Goal: Task Accomplishment & Management: Use online tool/utility

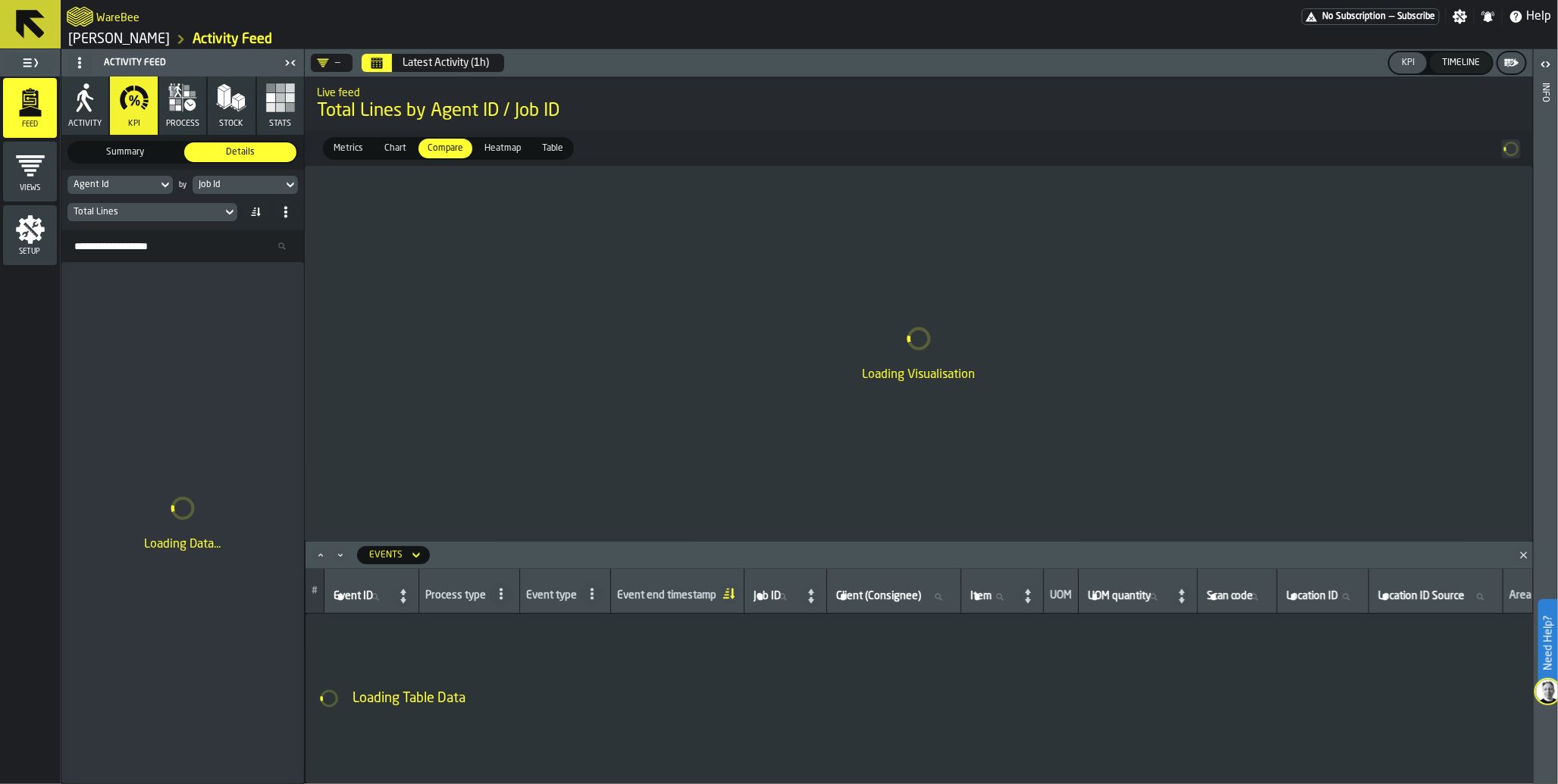
click at [231, 208] on icon at bounding box center [229, 212] width 15 height 18
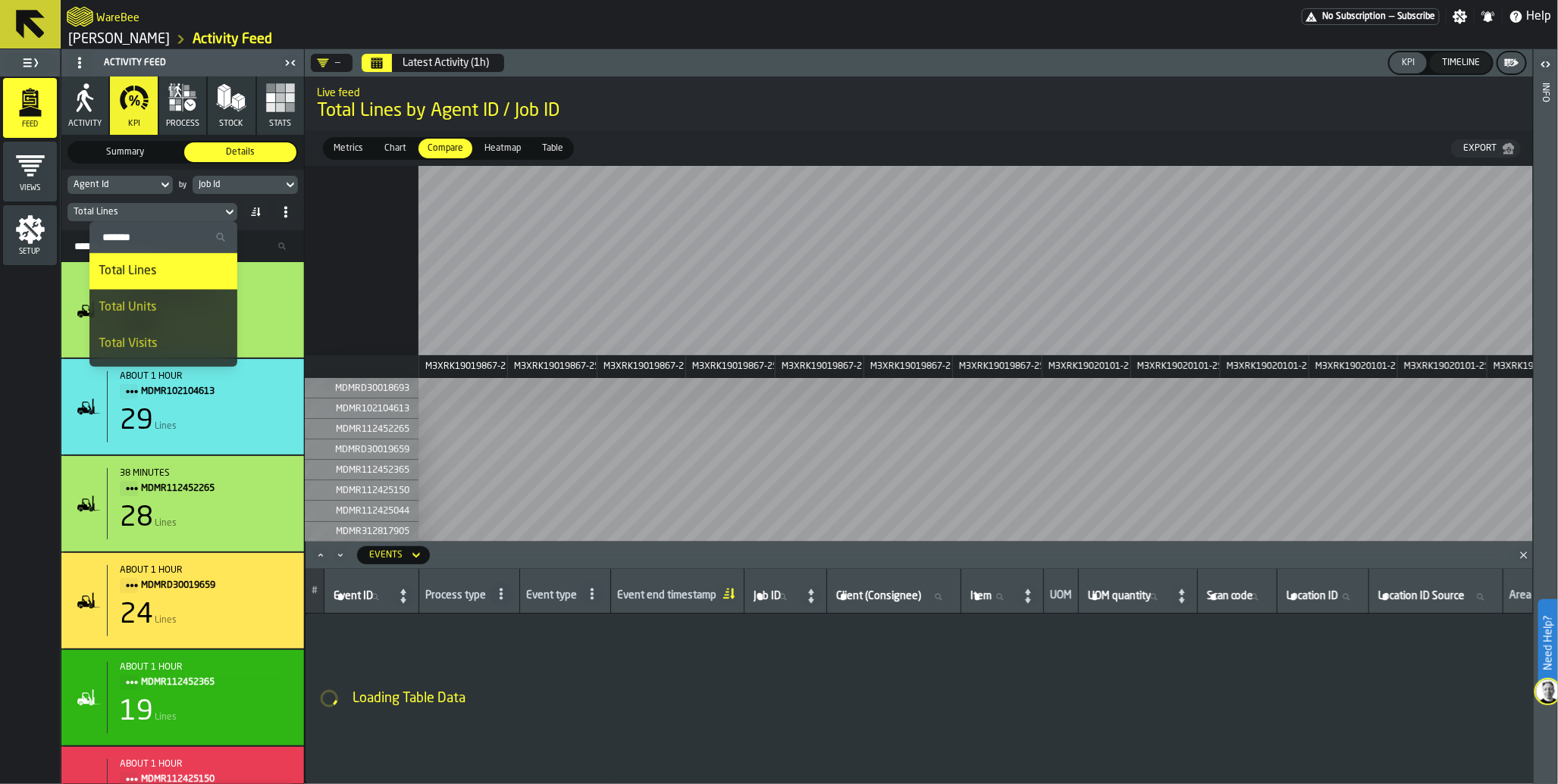
click at [32, 388] on div "Feed Views Shifts Employees Setup" at bounding box center [30, 430] width 60 height 708
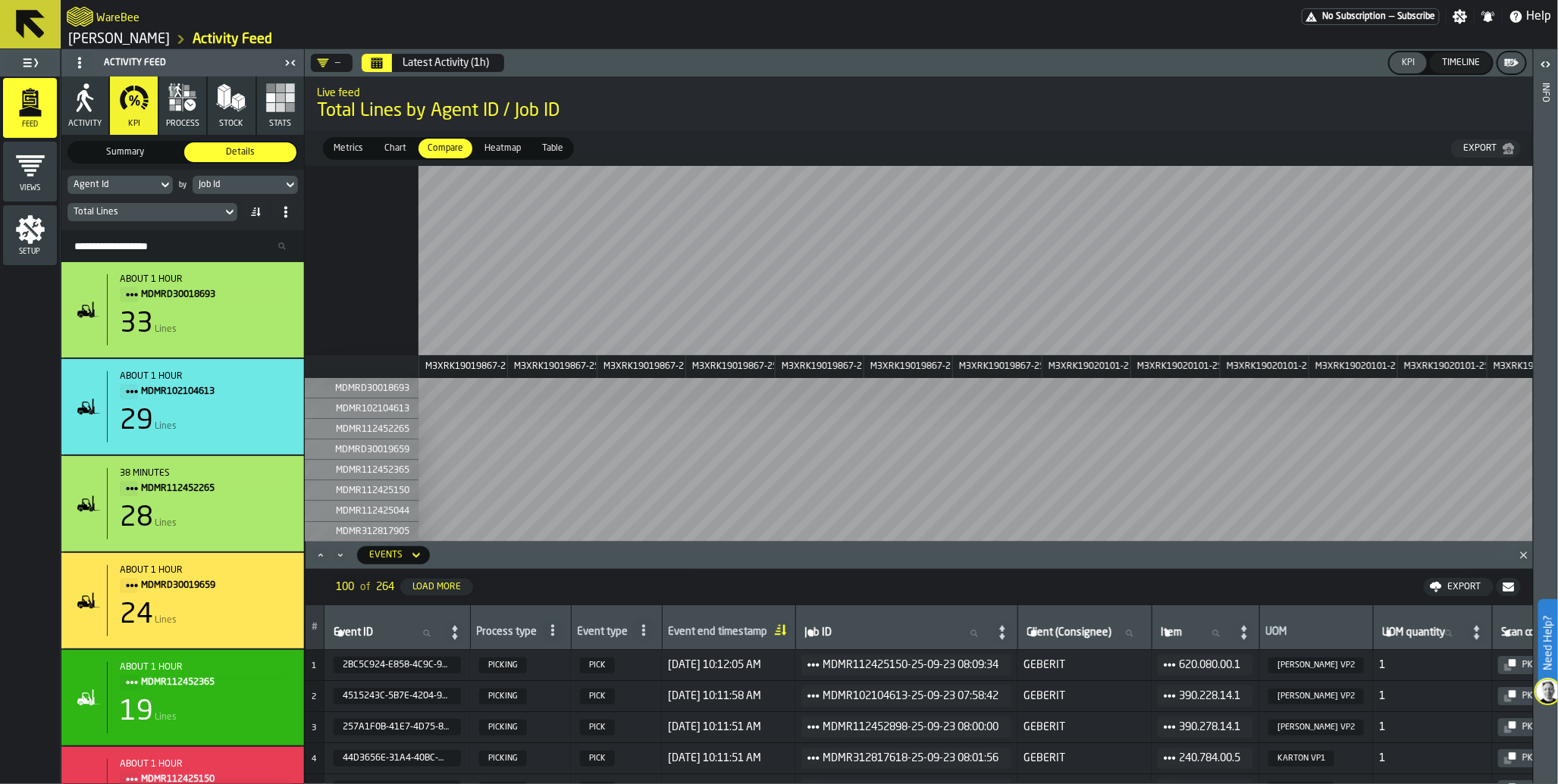
click at [1380, 18] on span "No Subscription" at bounding box center [1354, 17] width 63 height 11
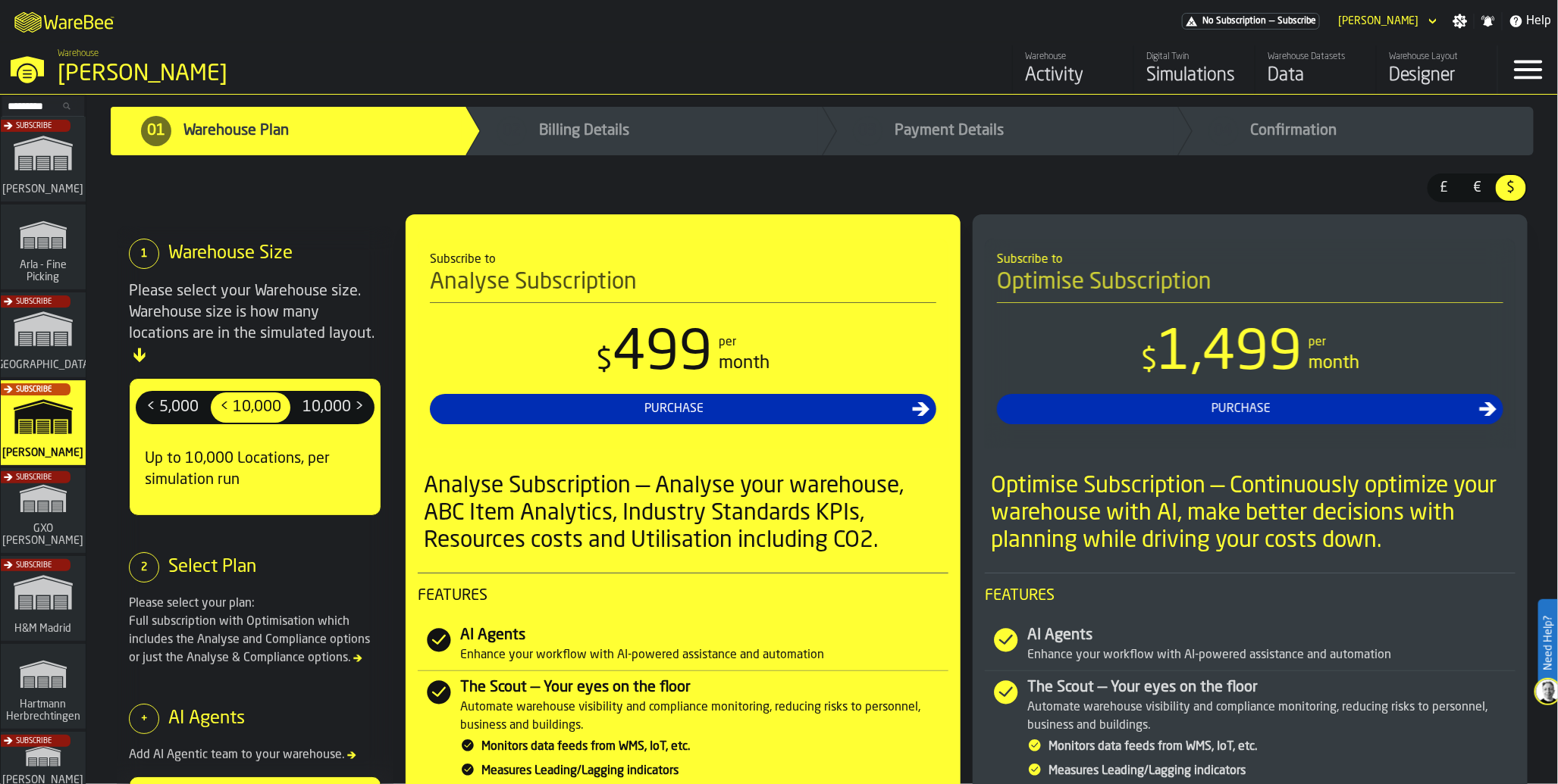
click at [1306, 63] on div "Data" at bounding box center [1316, 76] width 97 height 25
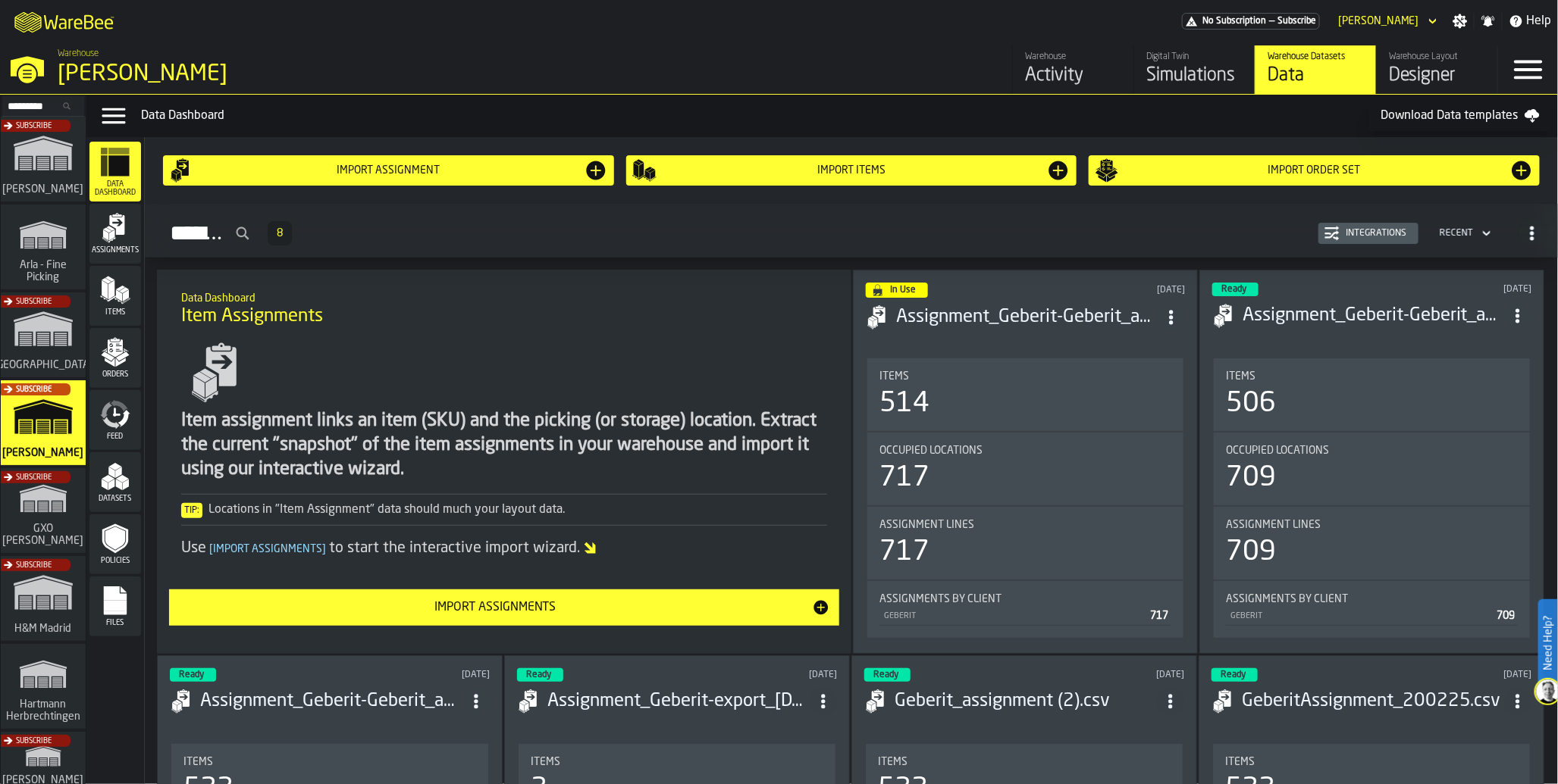
click at [117, 429] on icon "menu Feed" at bounding box center [115, 414] width 30 height 30
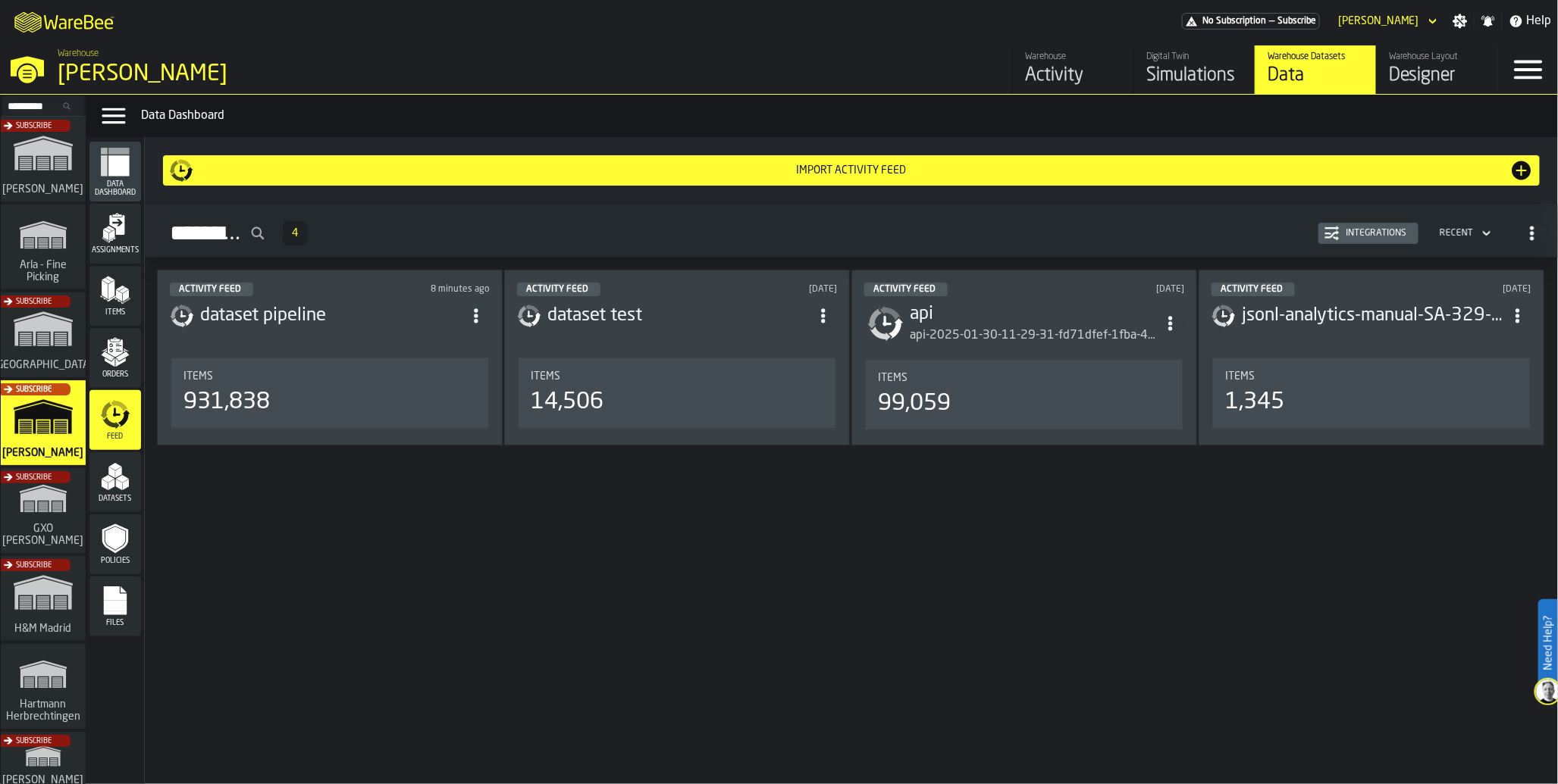
click at [267, 370] on div "Items 931,838" at bounding box center [330, 393] width 317 height 69
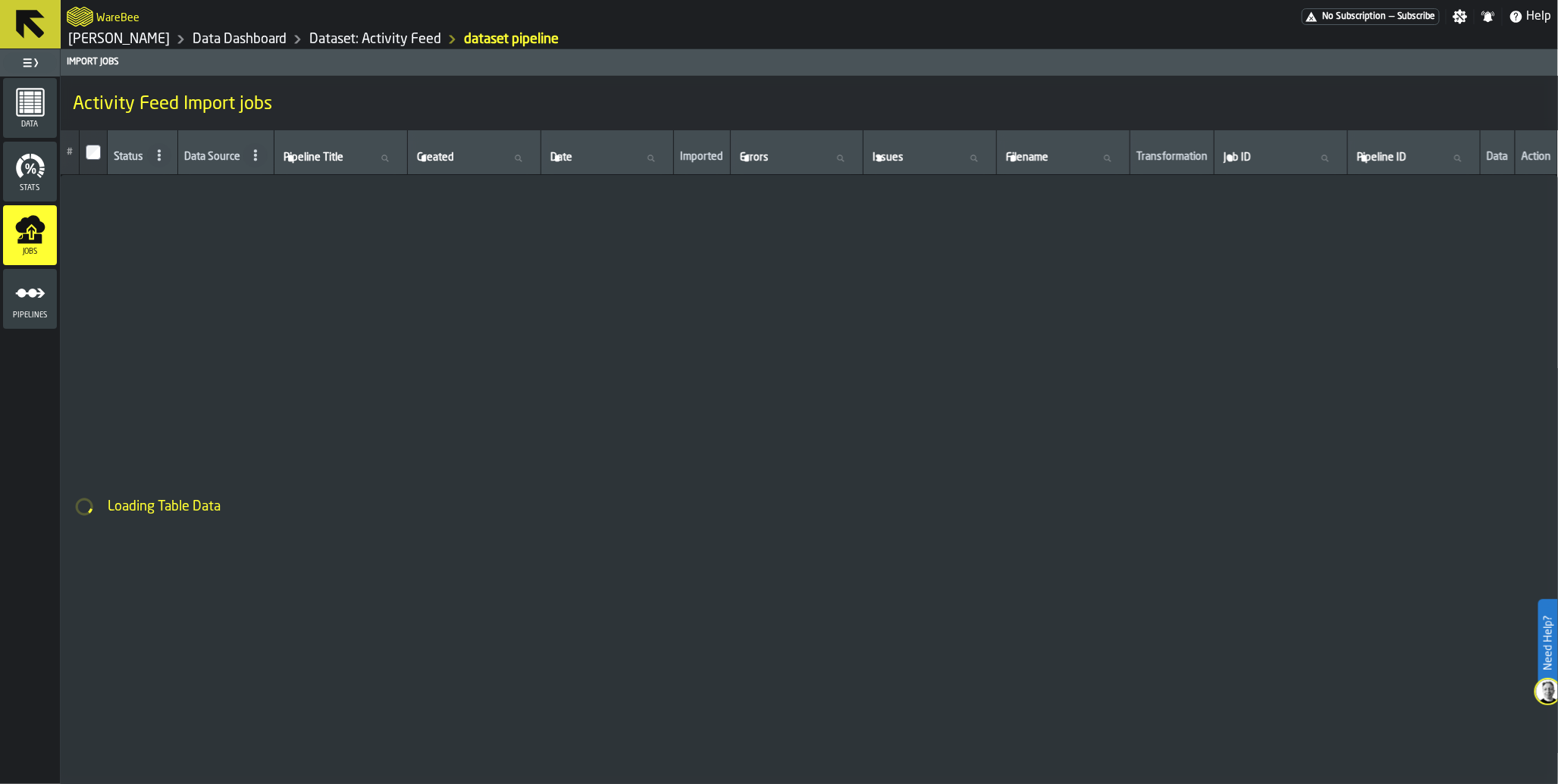
click at [44, 104] on icon "menu Data" at bounding box center [30, 102] width 30 height 30
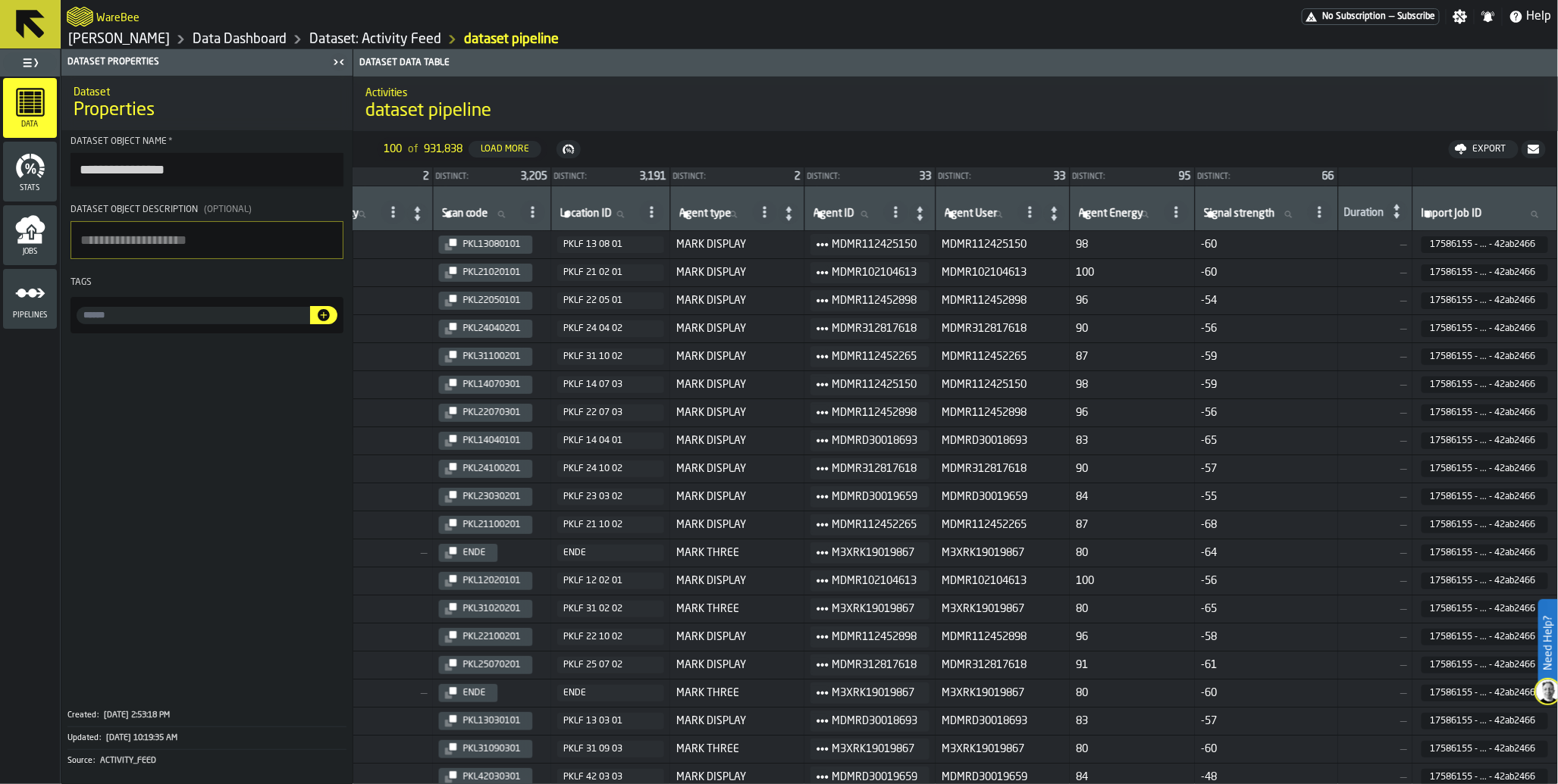
scroll to position [0, 1301]
click at [36, 62] on icon "button-toggle-Toggle Full Menu" at bounding box center [30, 62] width 18 height 18
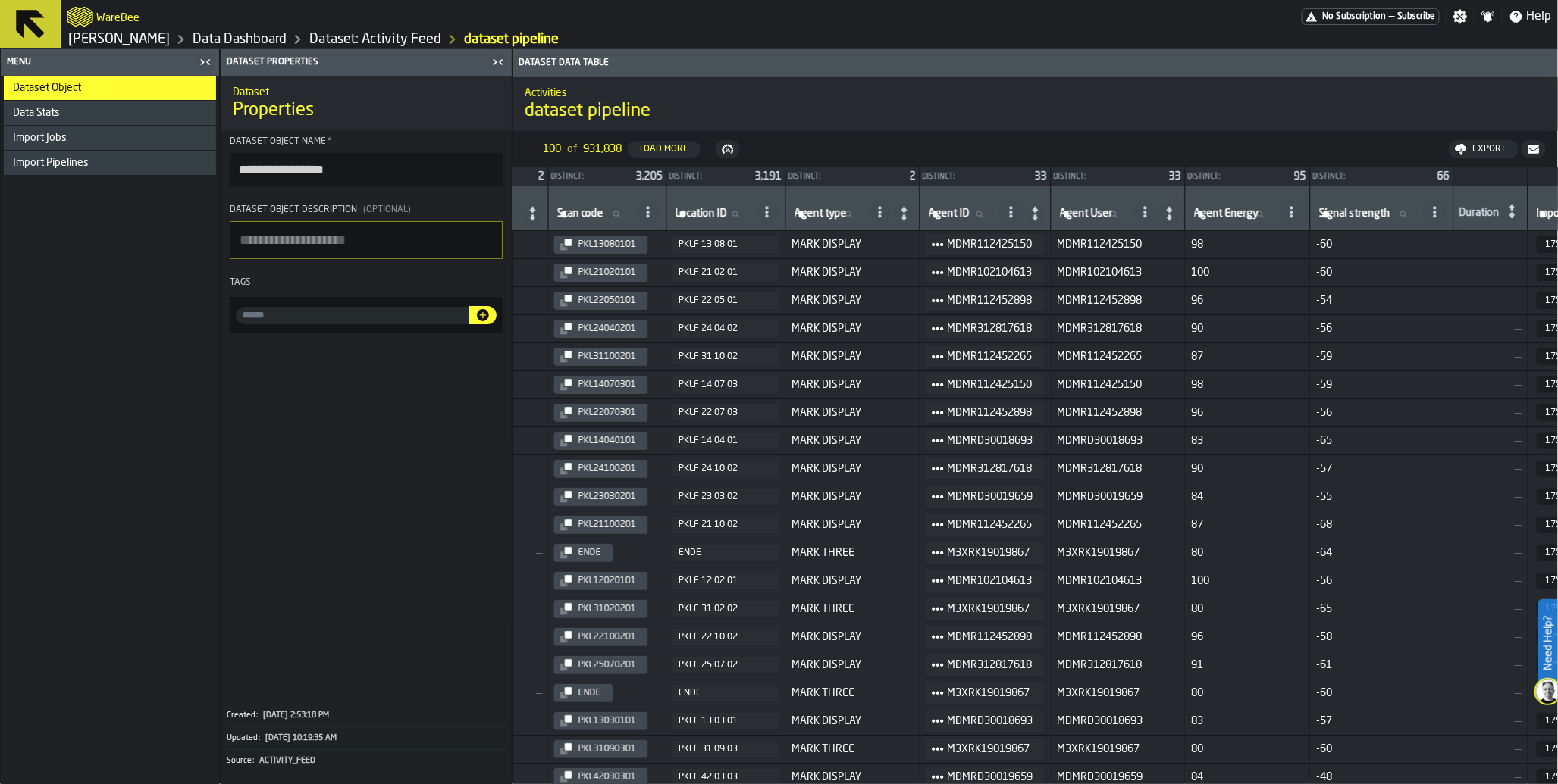
click at [54, 162] on span "Import Pipelines" at bounding box center [51, 163] width 76 height 12
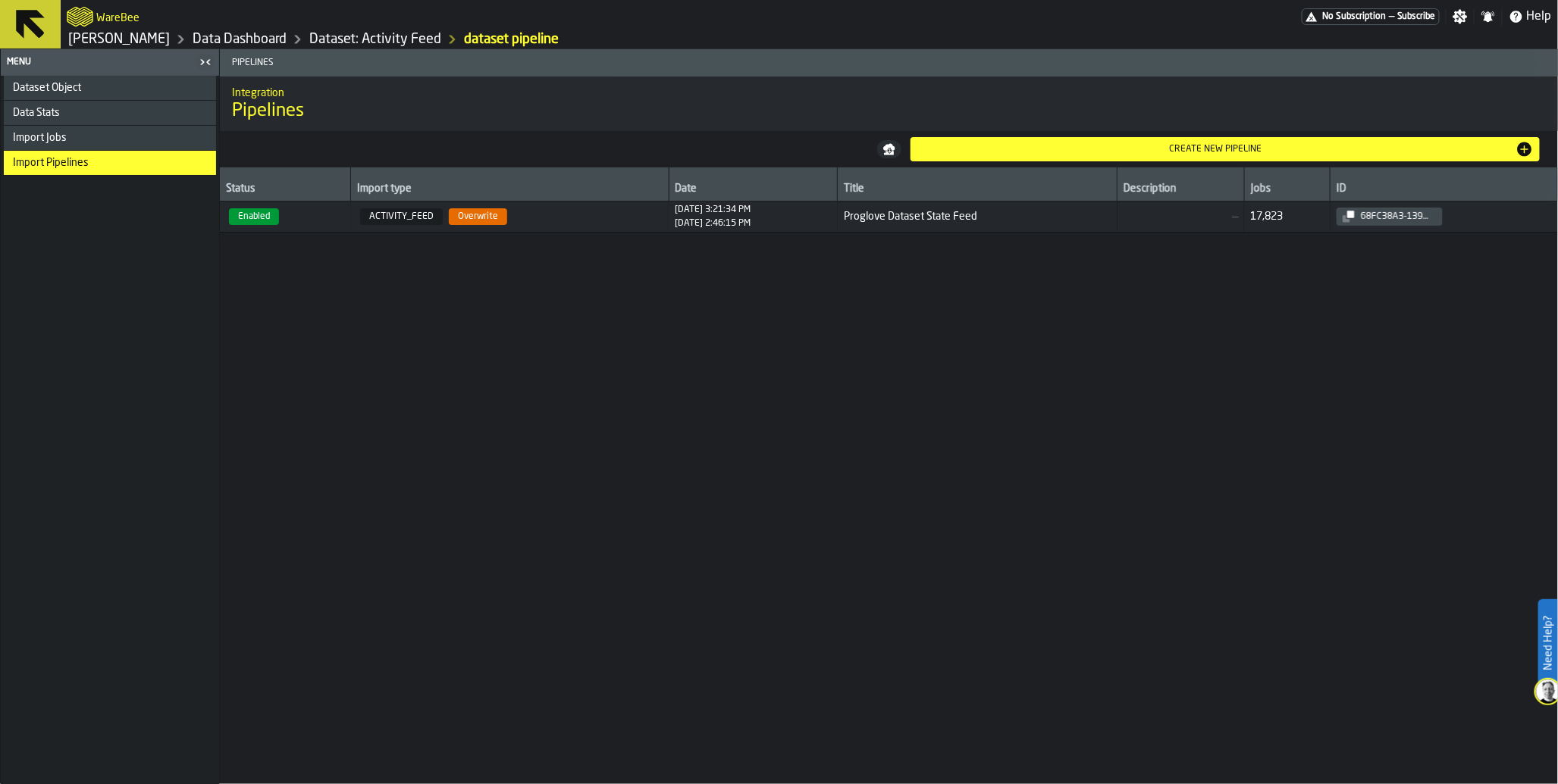
click at [266, 221] on span "Enabled" at bounding box center [253, 216] width 50 height 17
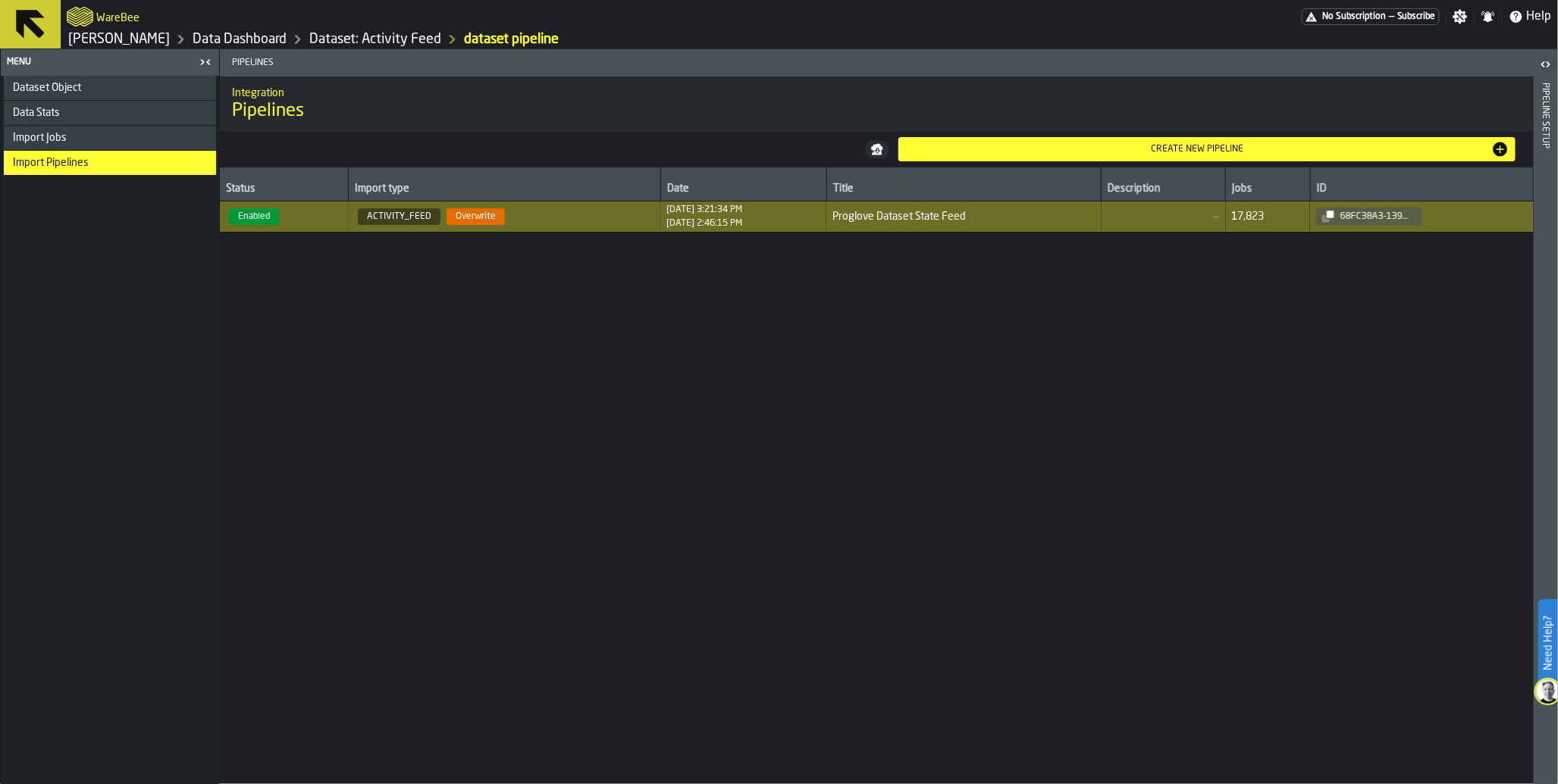
click at [372, 218] on span "ACTIVITY_FEED" at bounding box center [399, 216] width 83 height 17
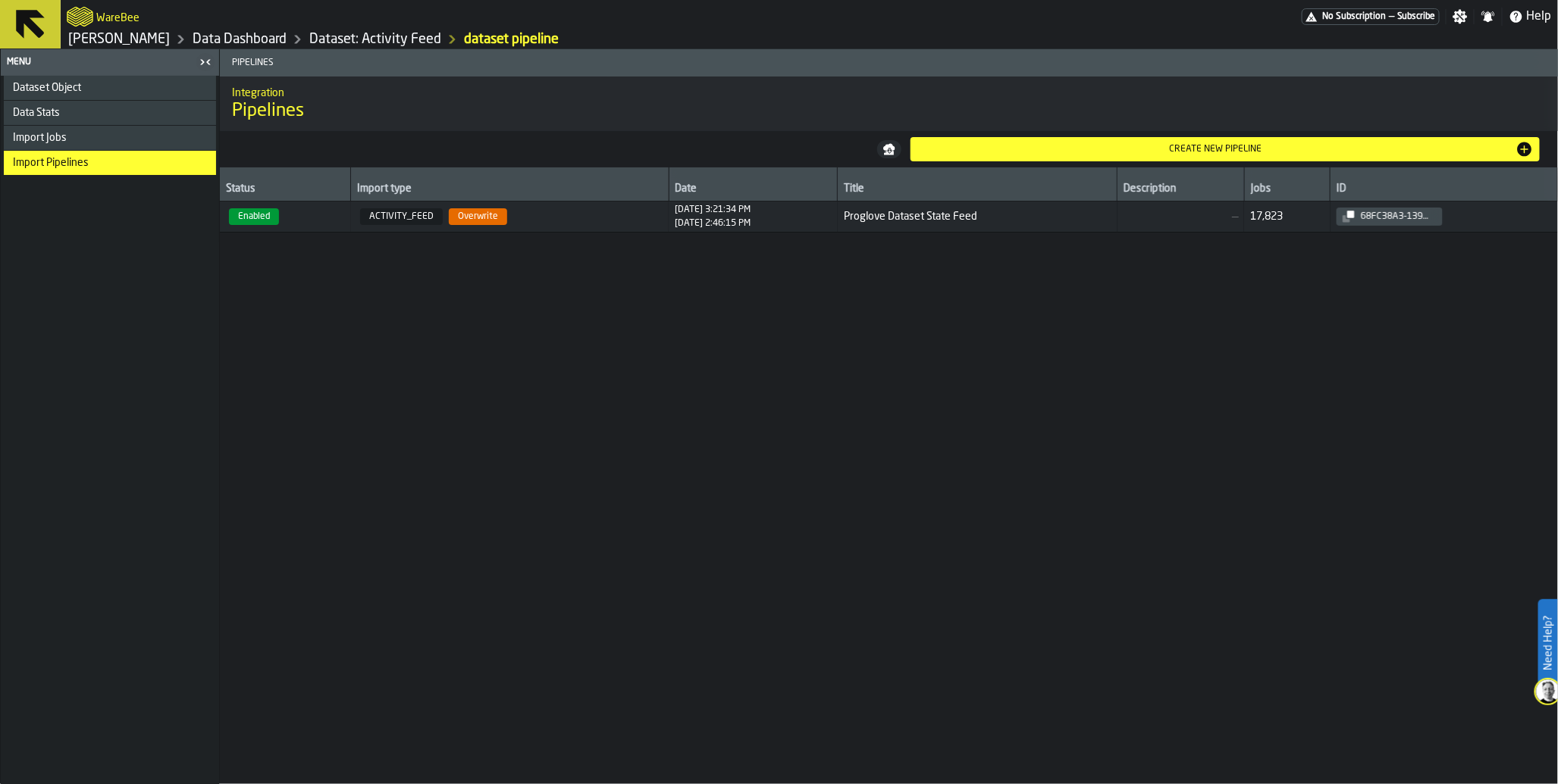
click at [267, 223] on span "Enabled" at bounding box center [253, 216] width 50 height 17
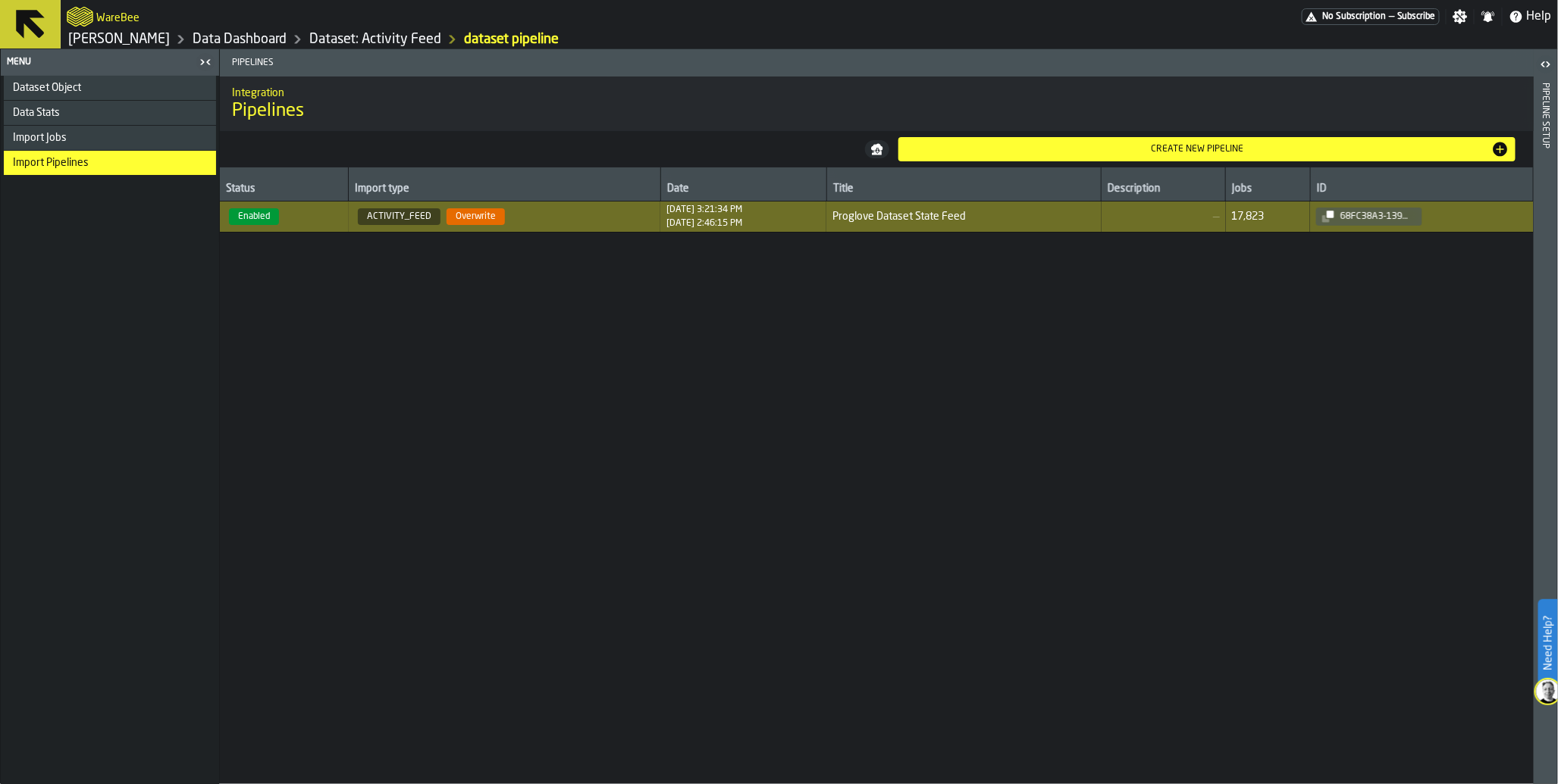
click at [1375, 17] on span "No Subscription" at bounding box center [1354, 17] width 63 height 11
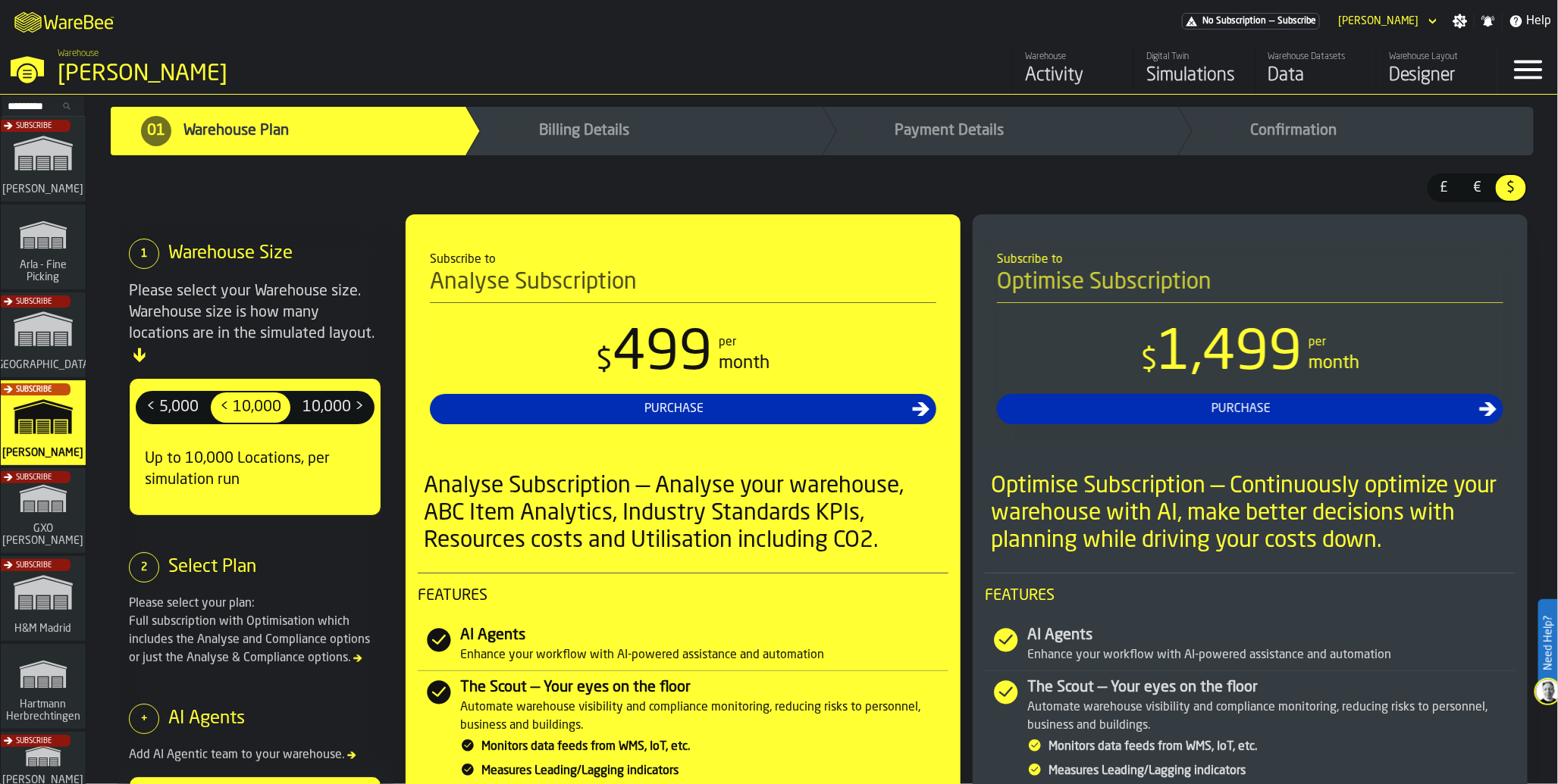
click at [1073, 76] on div "Activity" at bounding box center [1074, 76] width 97 height 25
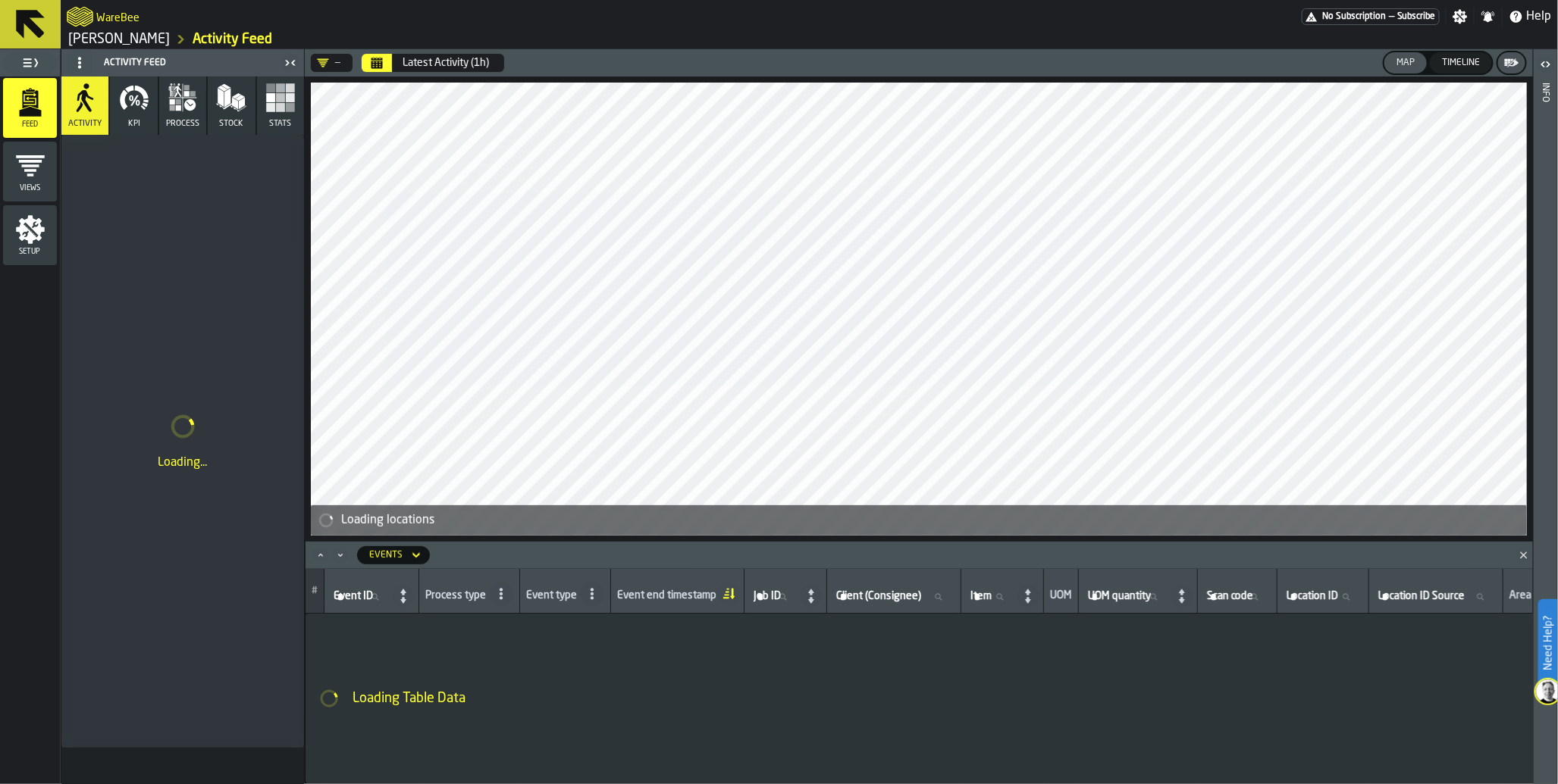
click at [25, 61] on icon "button-toggle-Toggle Full Menu" at bounding box center [30, 62] width 18 height 18
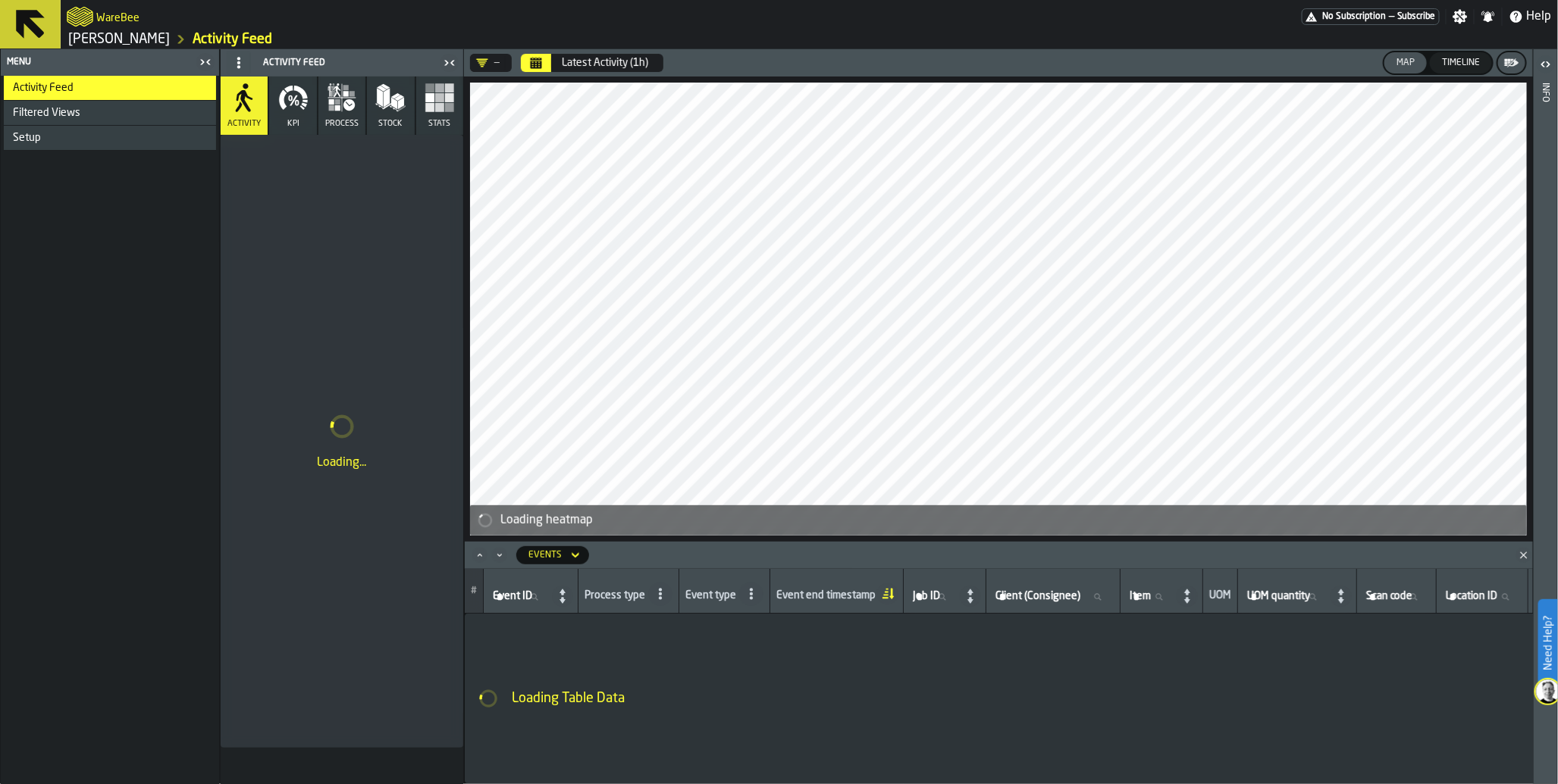
click at [289, 110] on icon "button" at bounding box center [293, 98] width 30 height 30
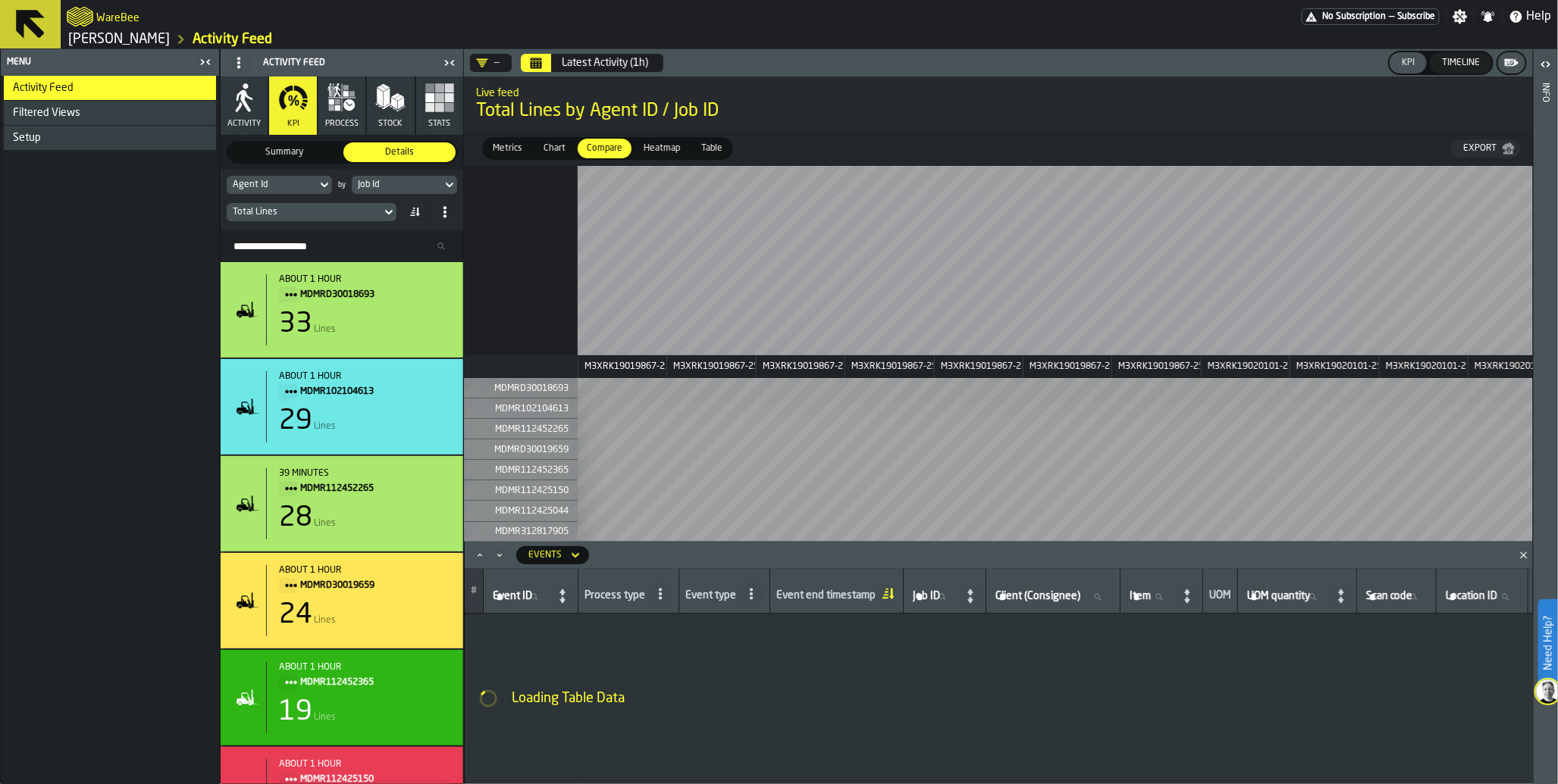
click at [317, 214] on div "Total Lines" at bounding box center [304, 212] width 142 height 11
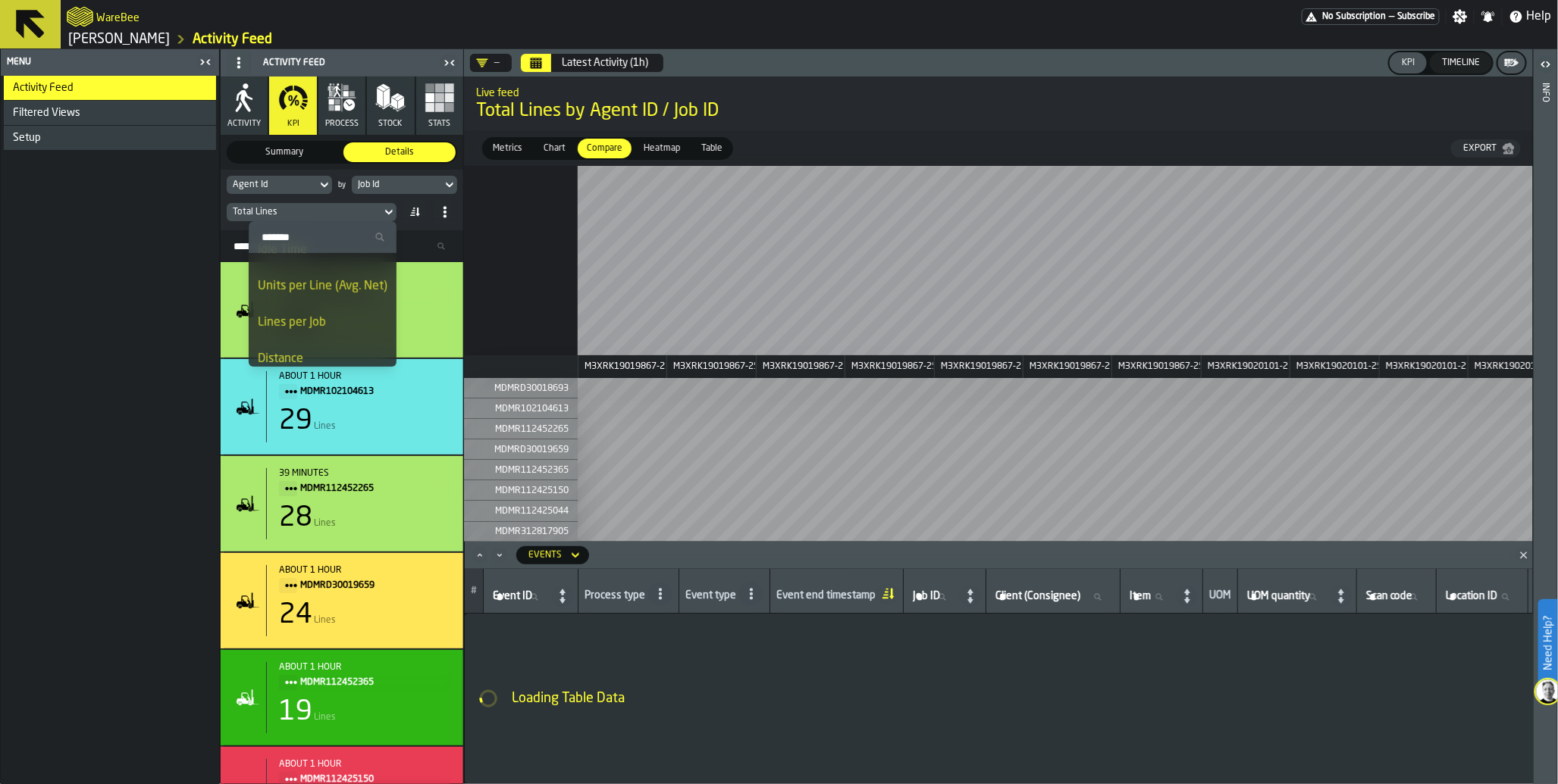
scroll to position [141, 0]
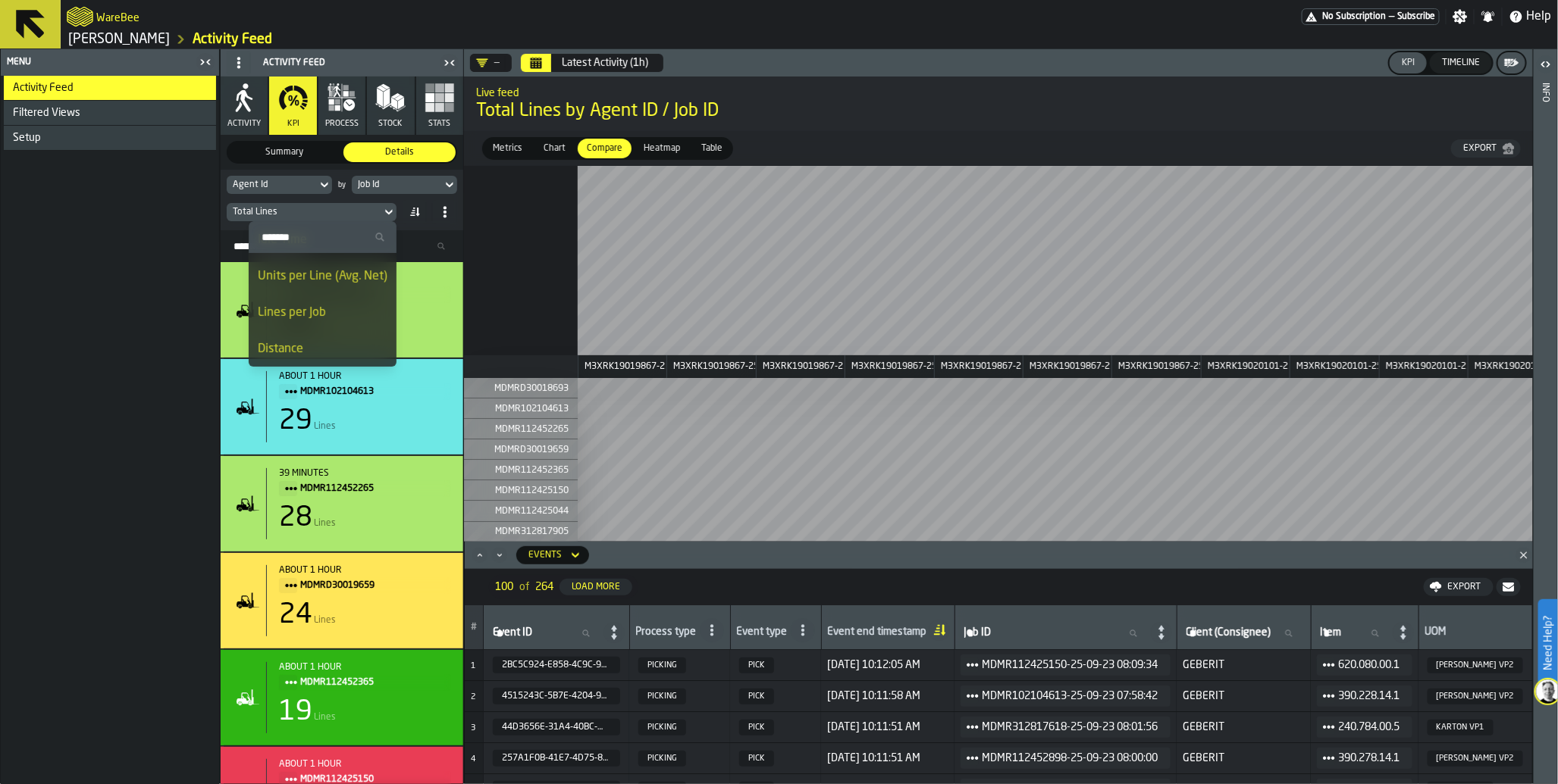
click at [192, 311] on div "Activity Feed Filtered Views Shift Management Employee Management Setup" at bounding box center [110, 430] width 218 height 708
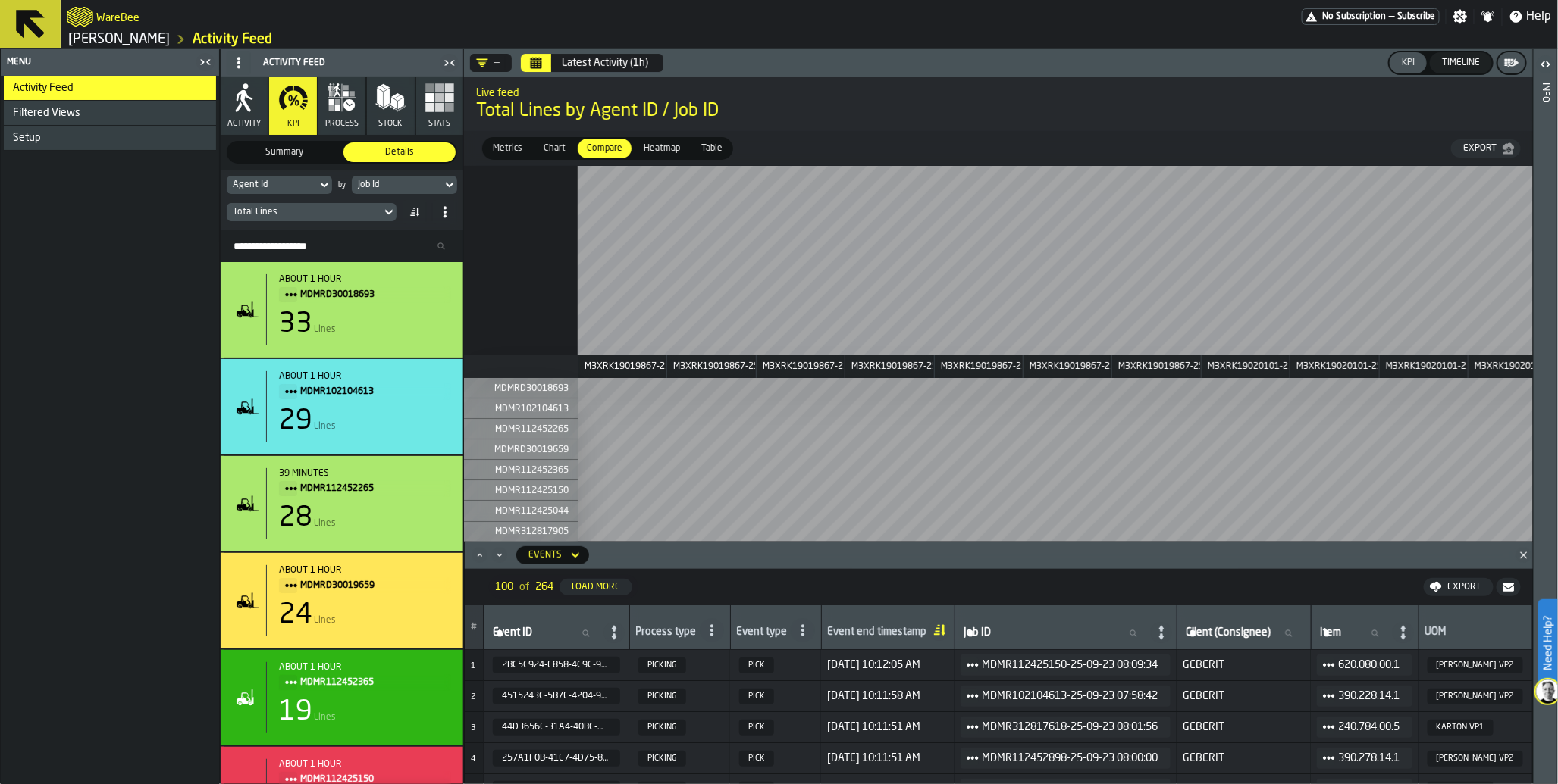
click at [423, 187] on div "Job Id" at bounding box center [397, 185] width 78 height 11
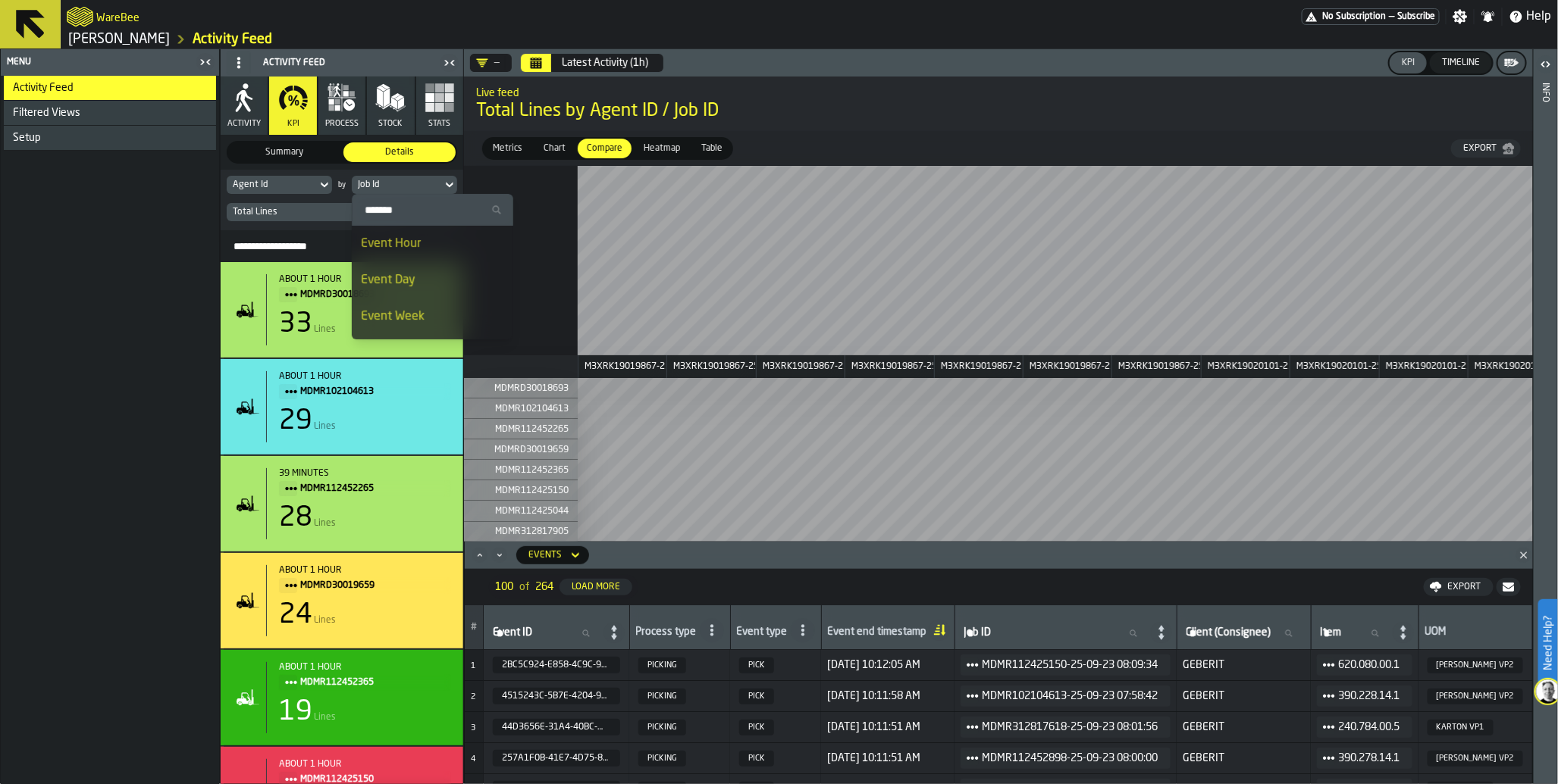
click at [410, 250] on div "Event Hour" at bounding box center [432, 243] width 143 height 18
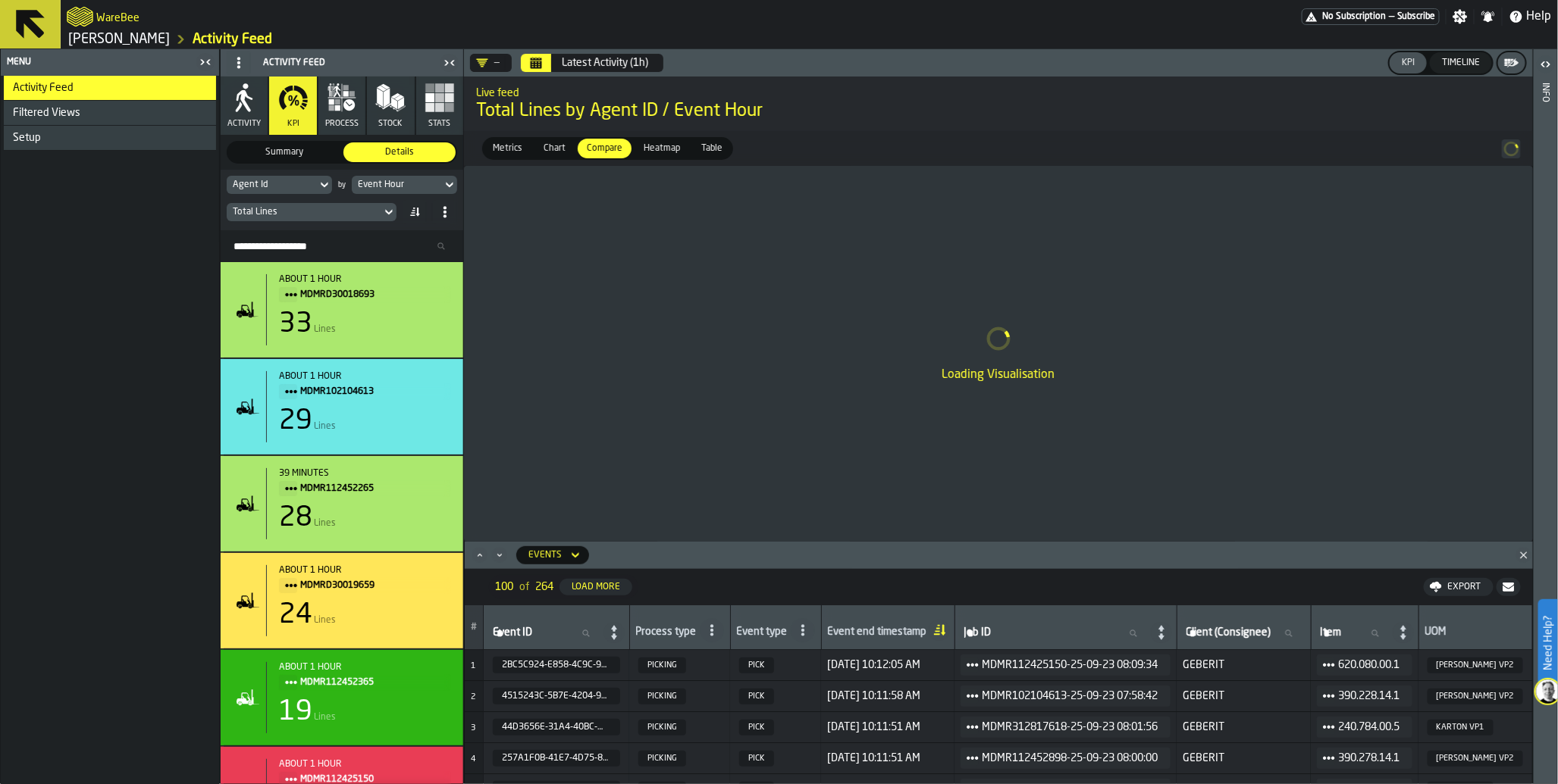
click at [390, 215] on icon at bounding box center [389, 212] width 15 height 18
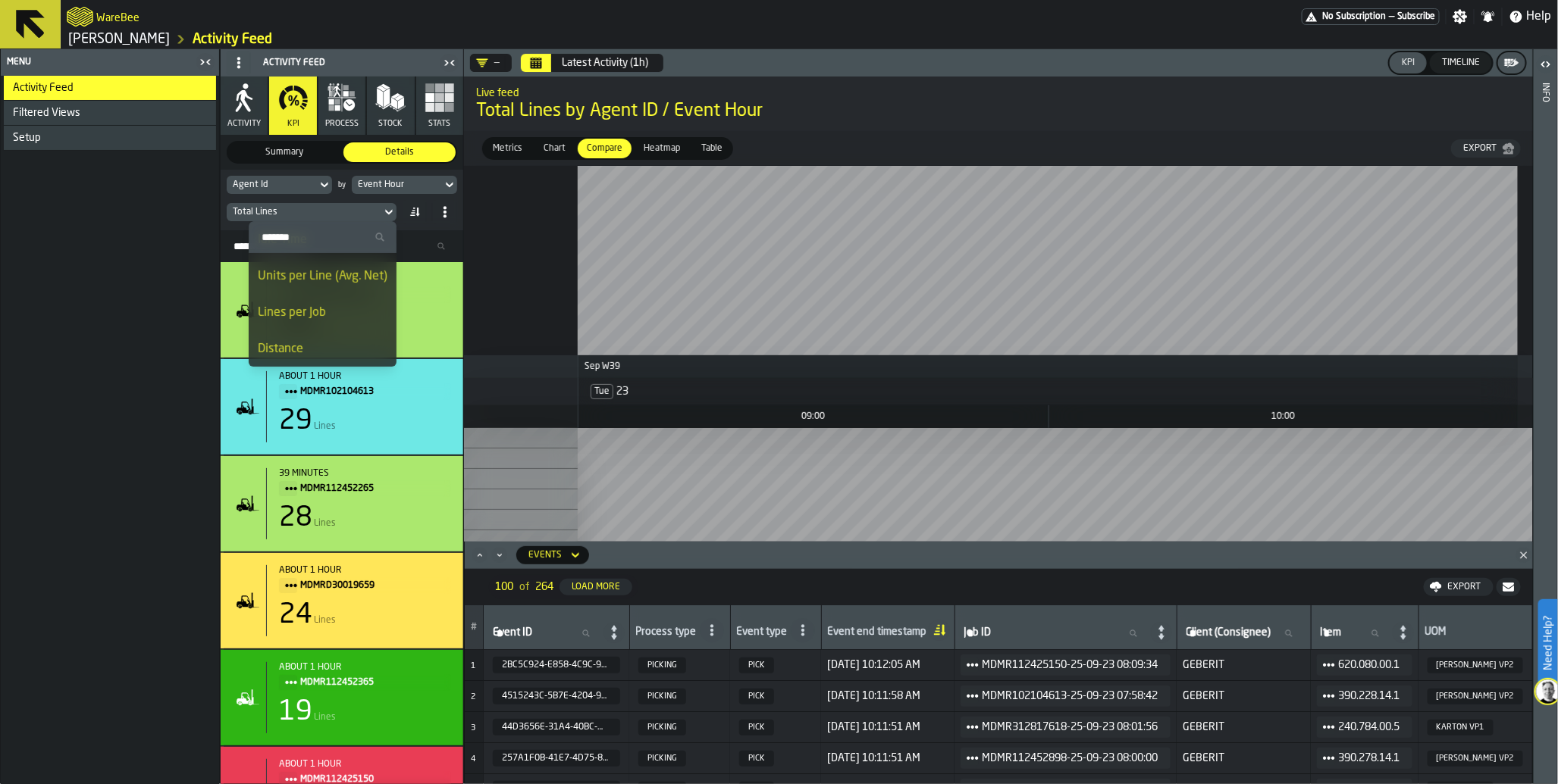
click at [115, 352] on div "Activity Feed Filtered Views Shift Management Employee Management Setup" at bounding box center [110, 430] width 218 height 708
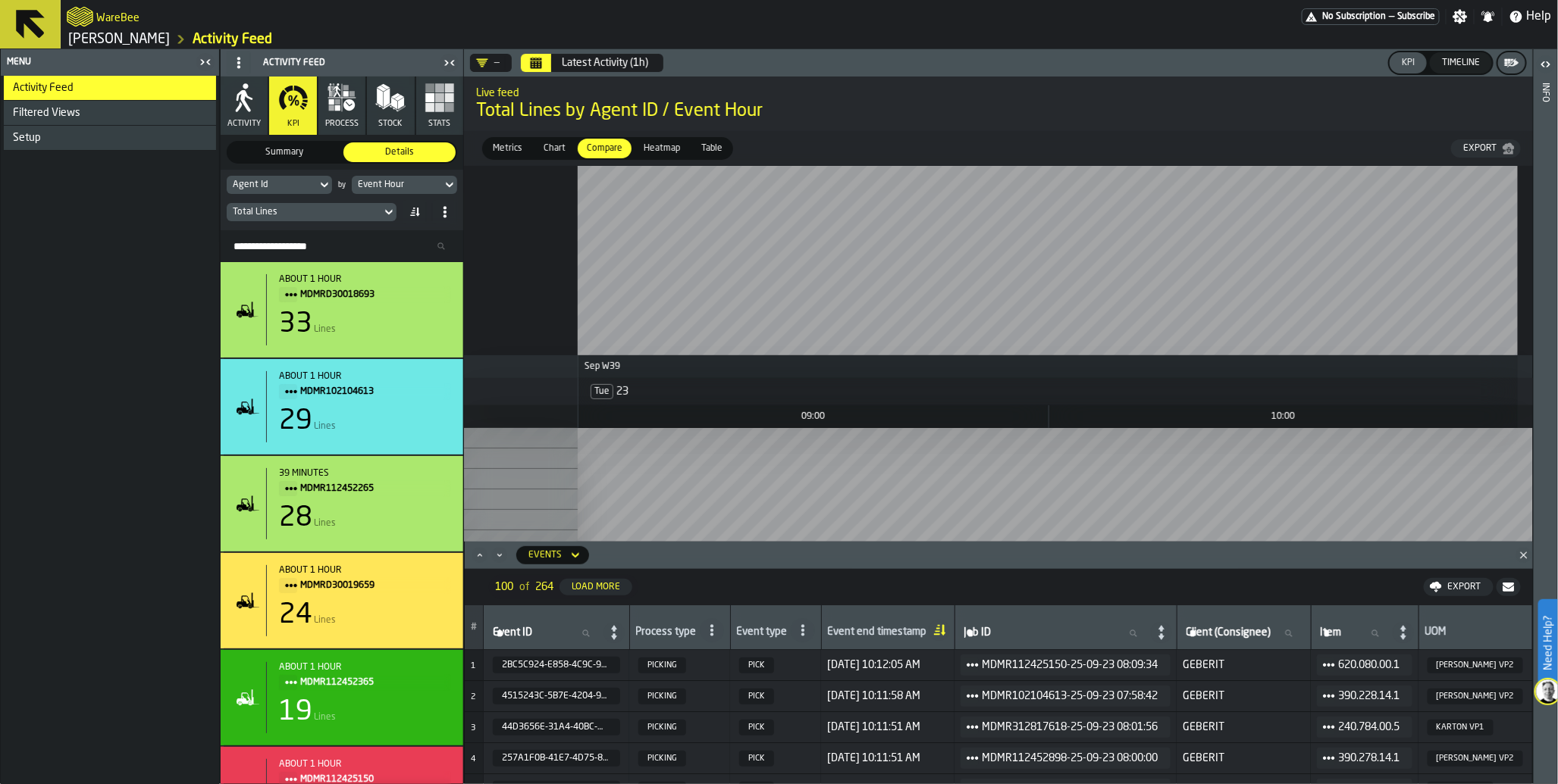
click at [1337, 18] on span "No Subscription" at bounding box center [1354, 17] width 63 height 11
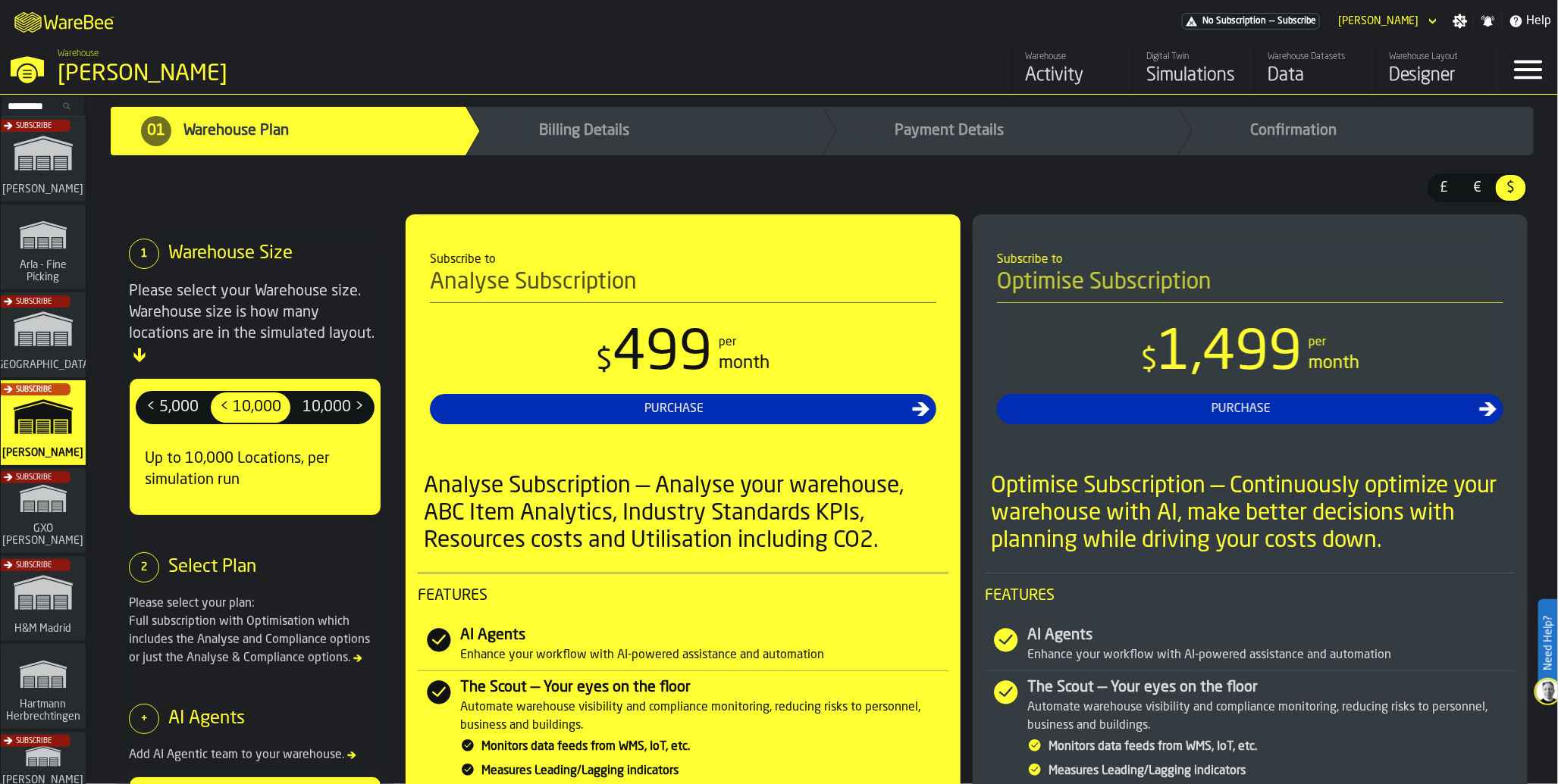
click at [1283, 75] on div "Data" at bounding box center [1316, 76] width 97 height 25
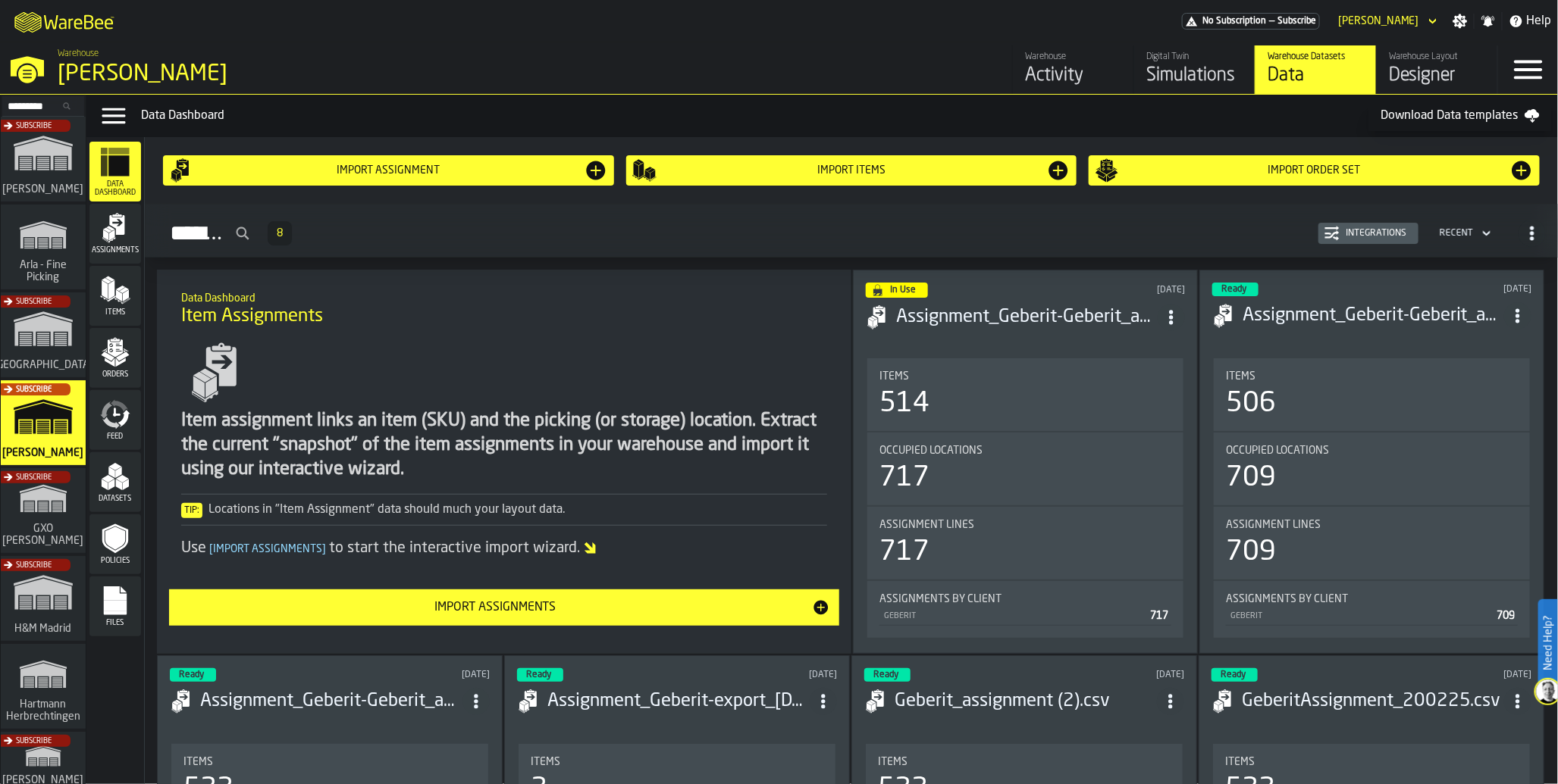
click at [119, 425] on icon "menu Feed" at bounding box center [115, 414] width 30 height 30
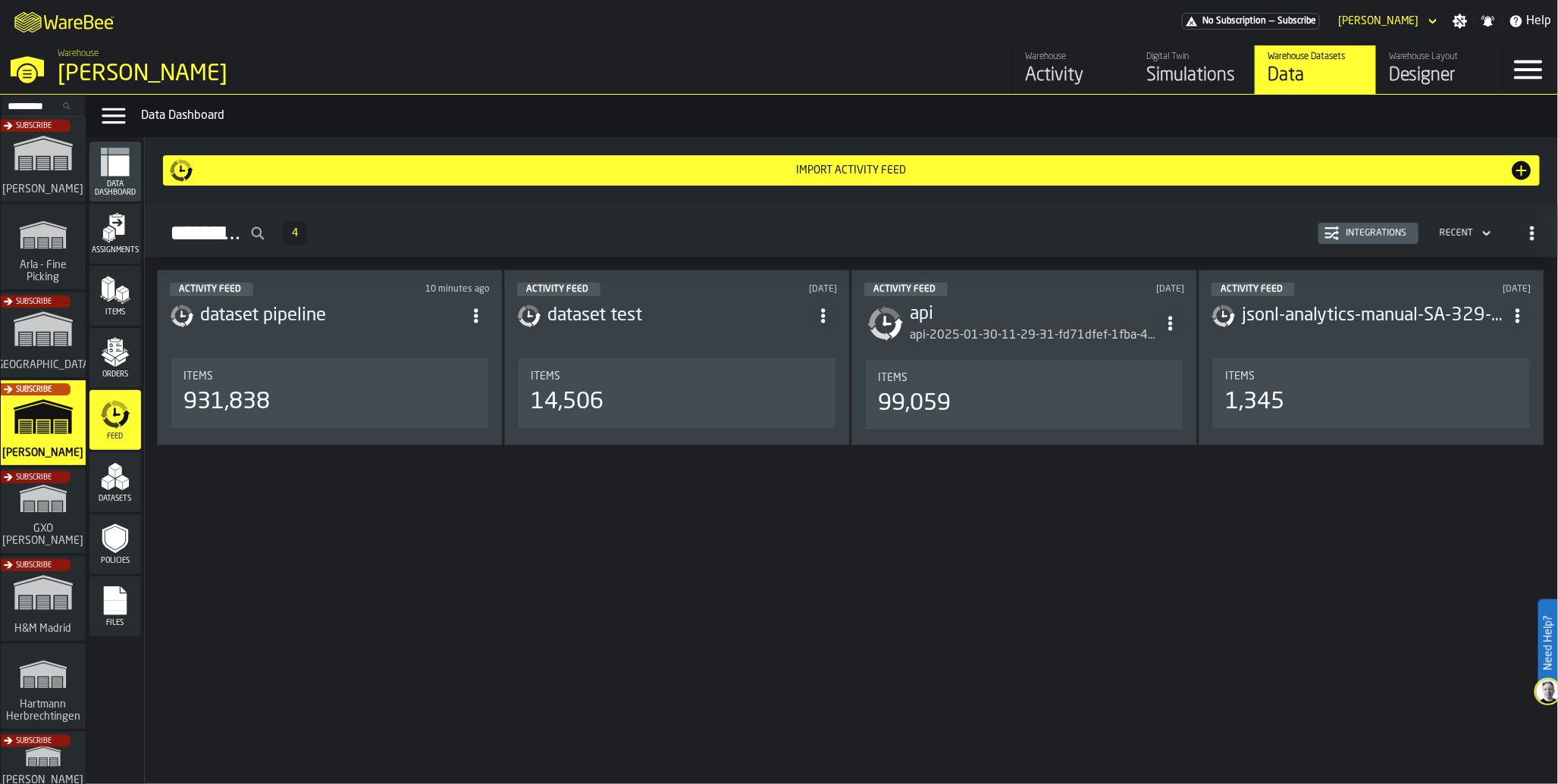
click at [256, 410] on div "931,838" at bounding box center [227, 402] width 86 height 27
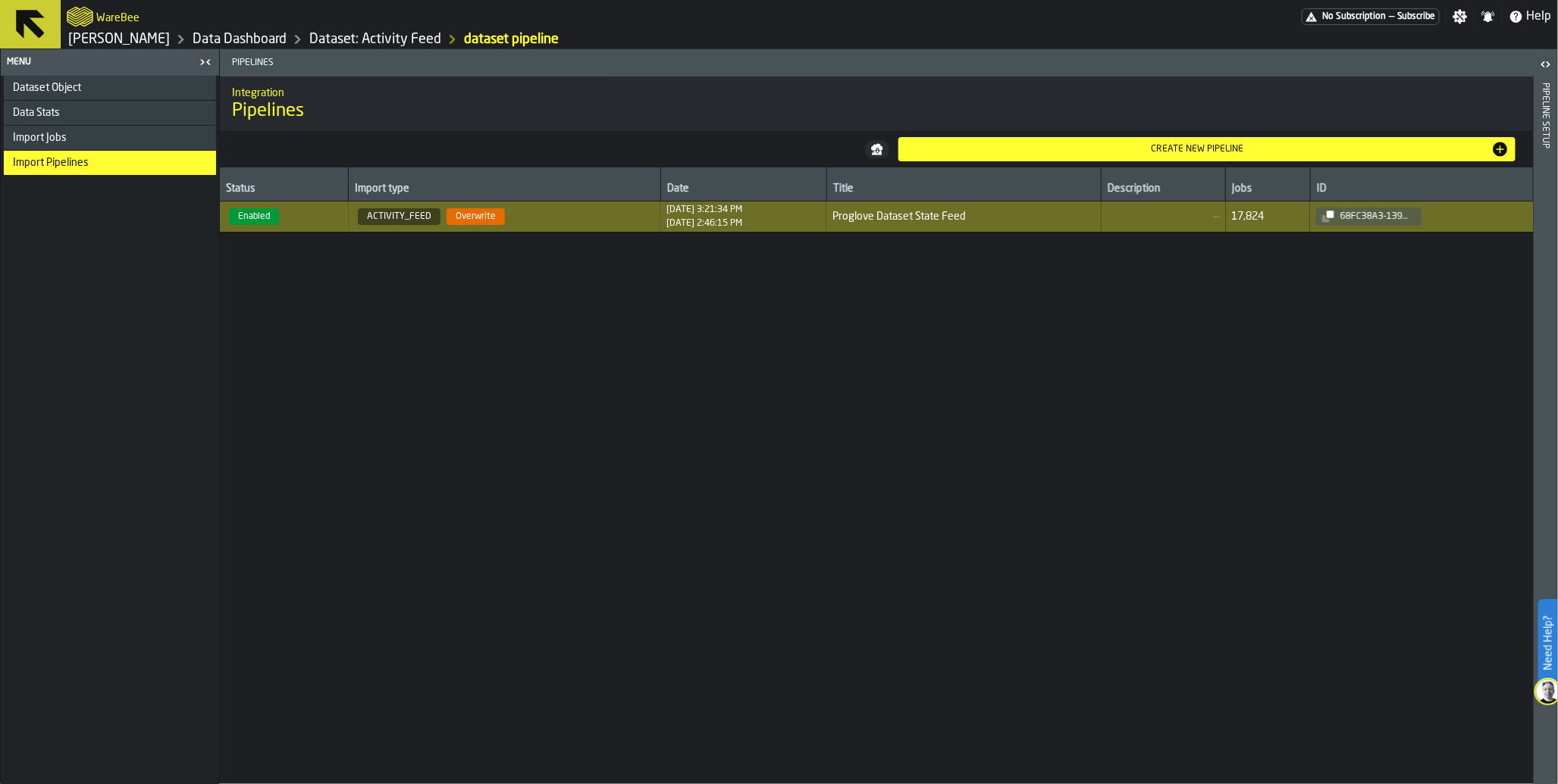
click at [201, 61] on icon "button-toggle-Close me" at bounding box center [202, 62] width 4 height 5
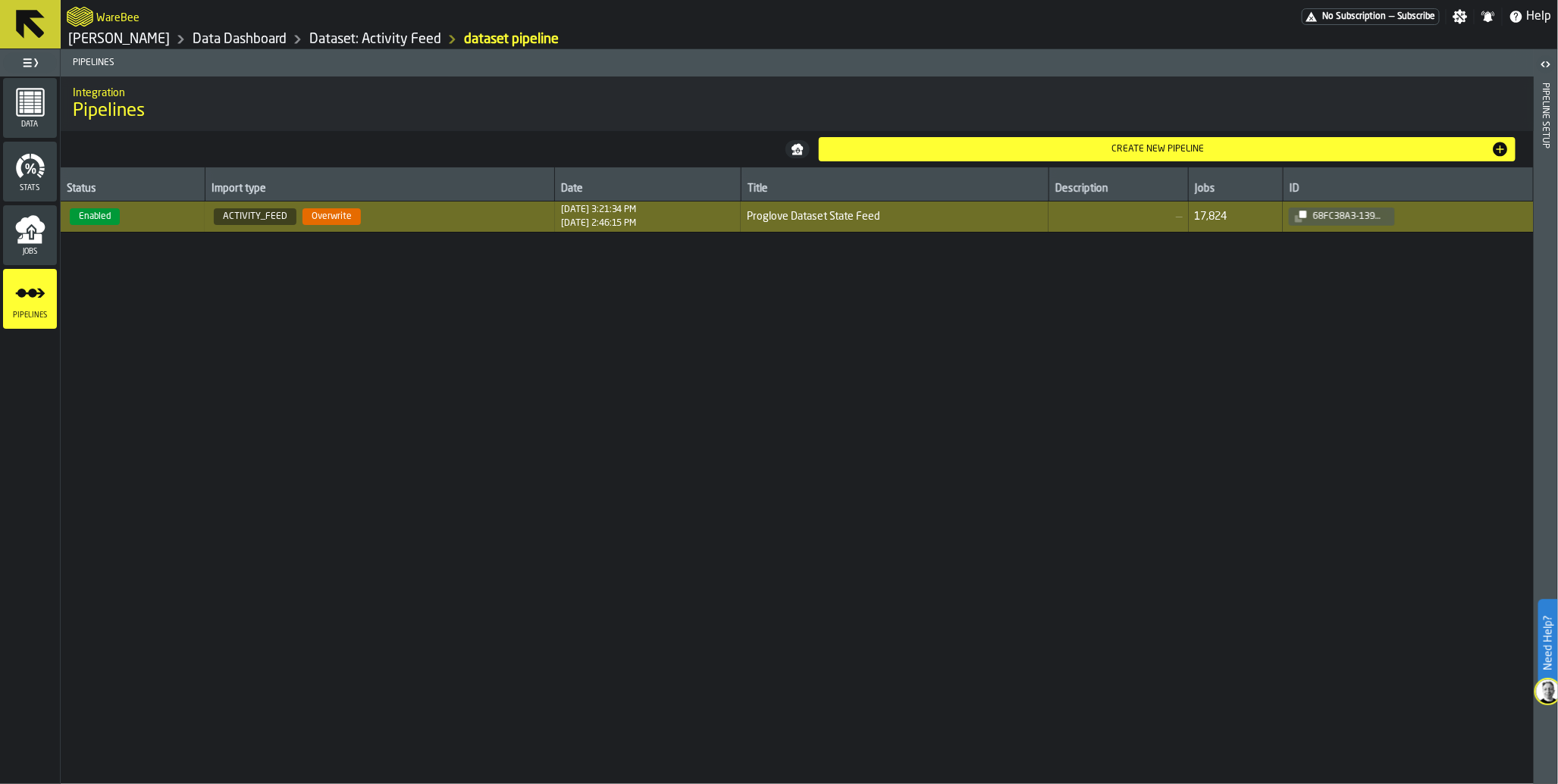
click at [40, 232] on icon "menu Jobs" at bounding box center [30, 224] width 30 height 18
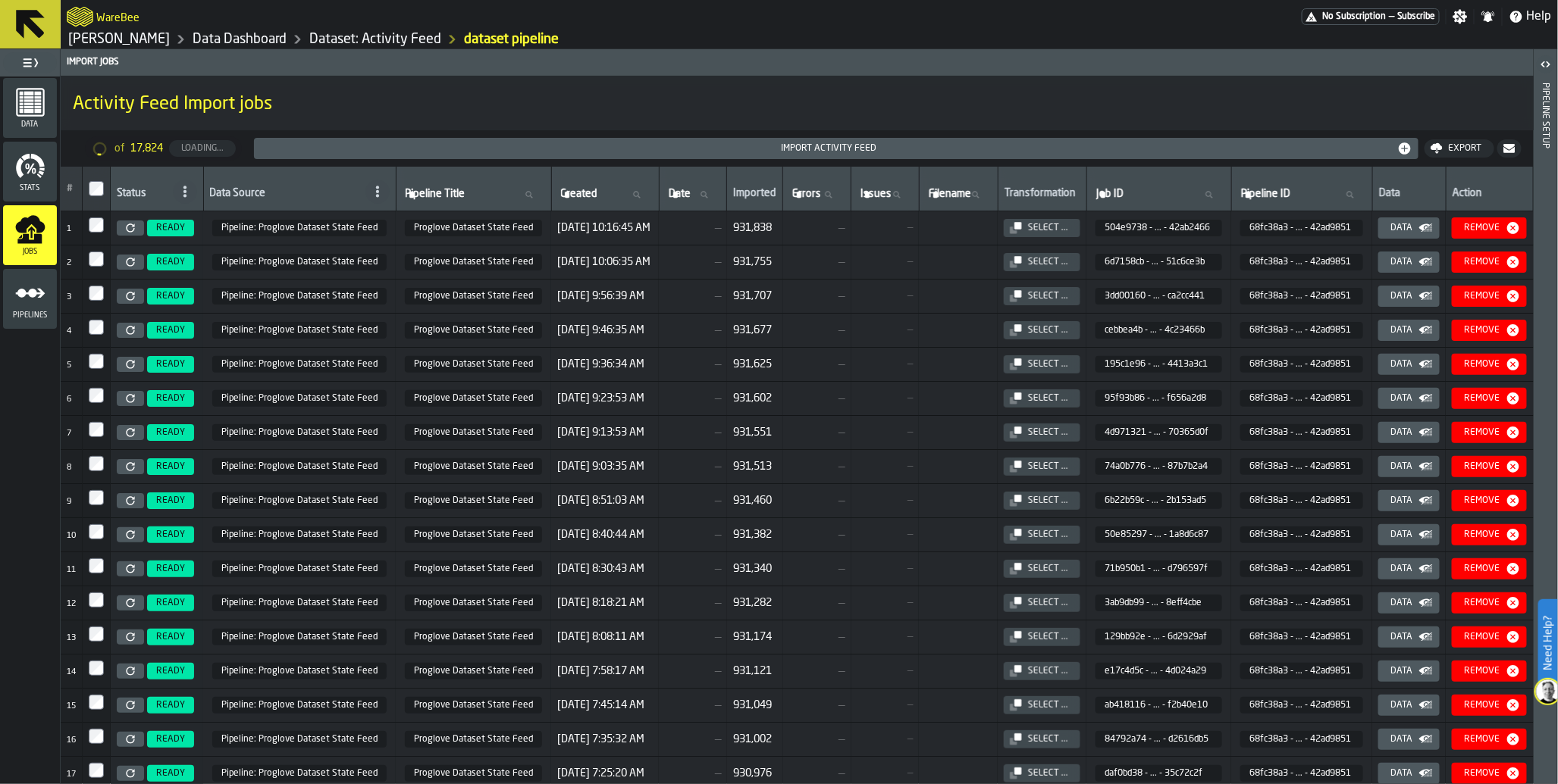
click at [176, 229] on span "READY" at bounding box center [171, 229] width 29 height 11
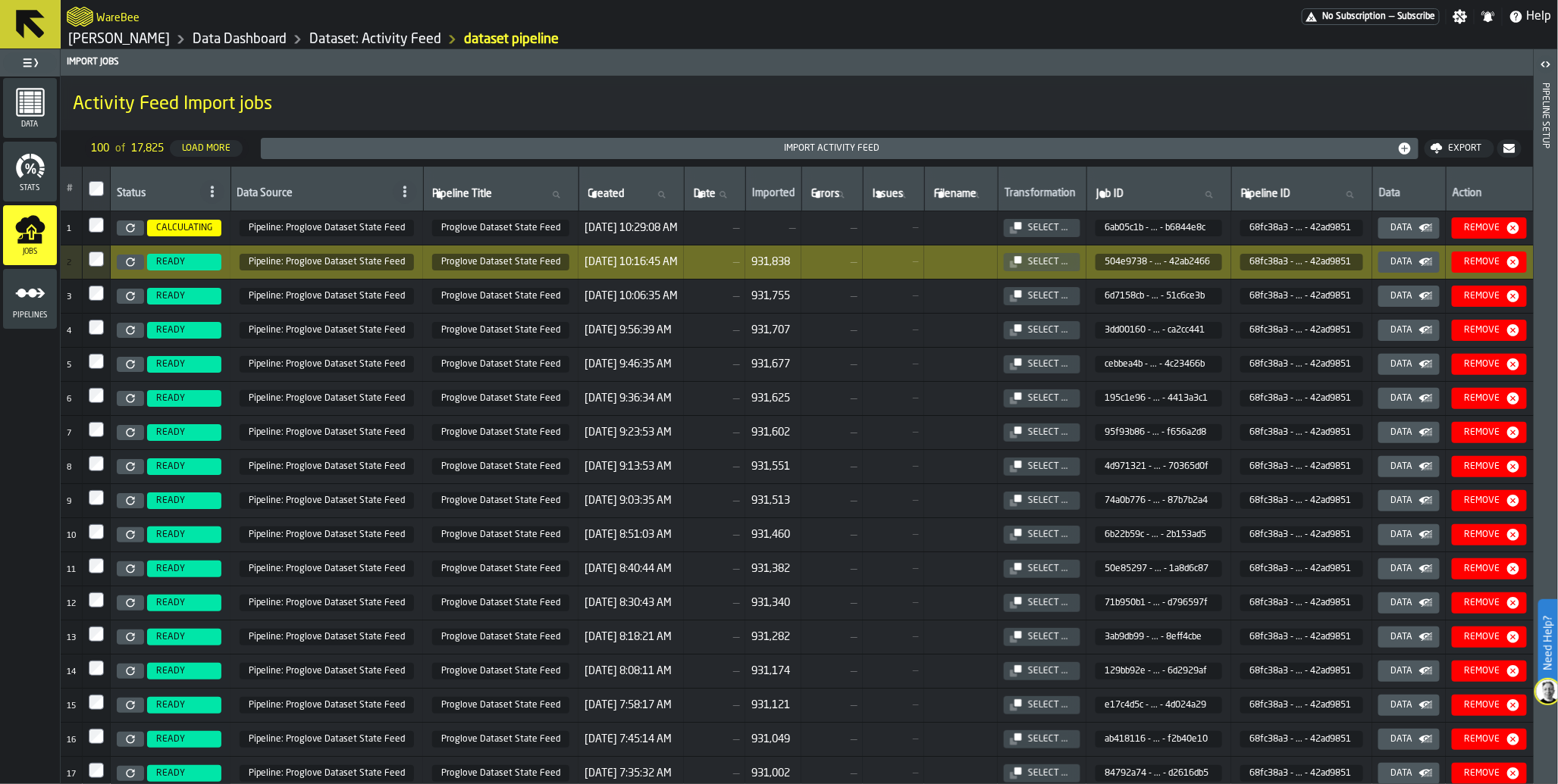
click at [171, 266] on span "READY" at bounding box center [171, 262] width 29 height 11
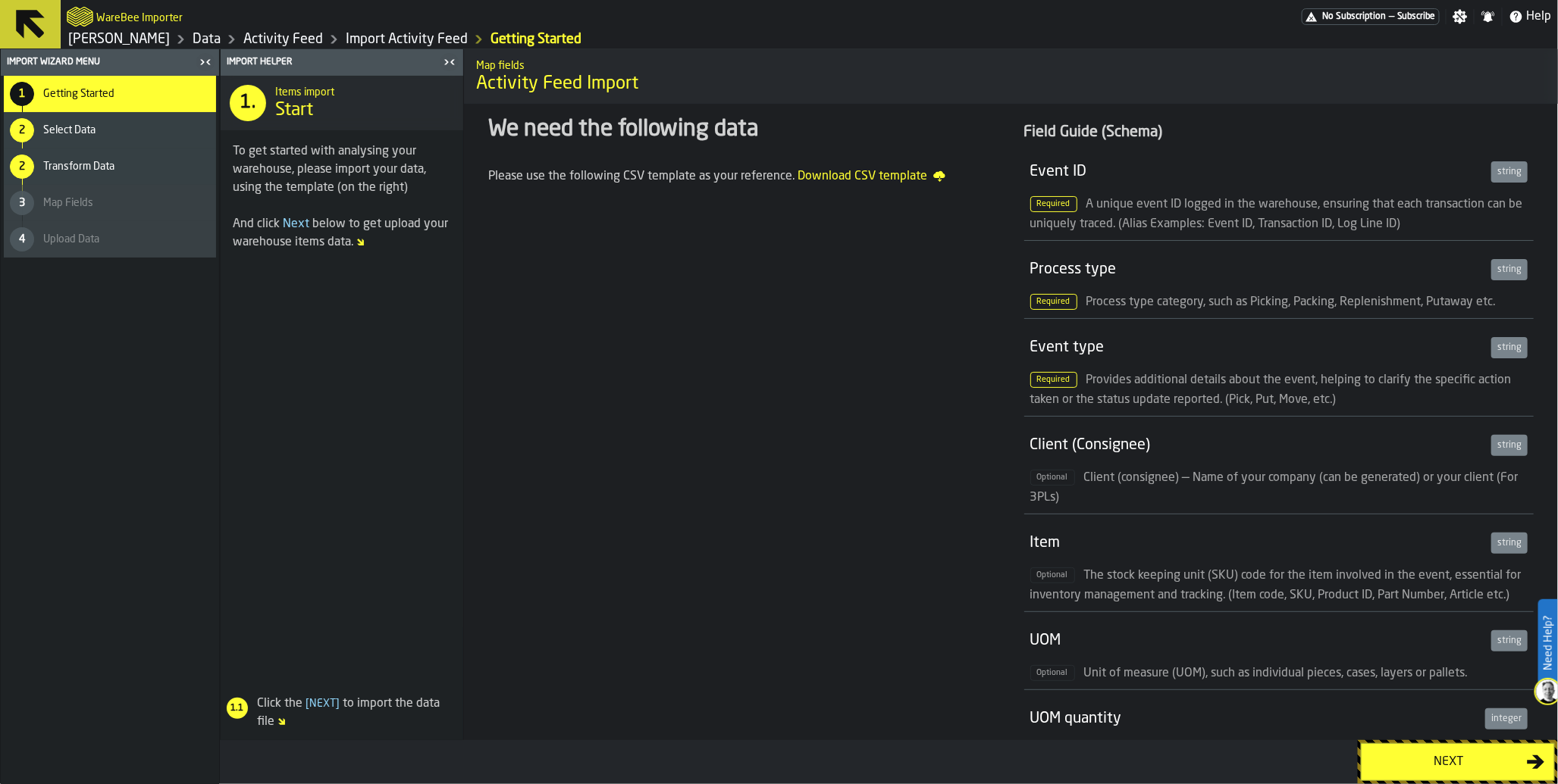
click at [1411, 769] on div "Next" at bounding box center [1449, 762] width 157 height 18
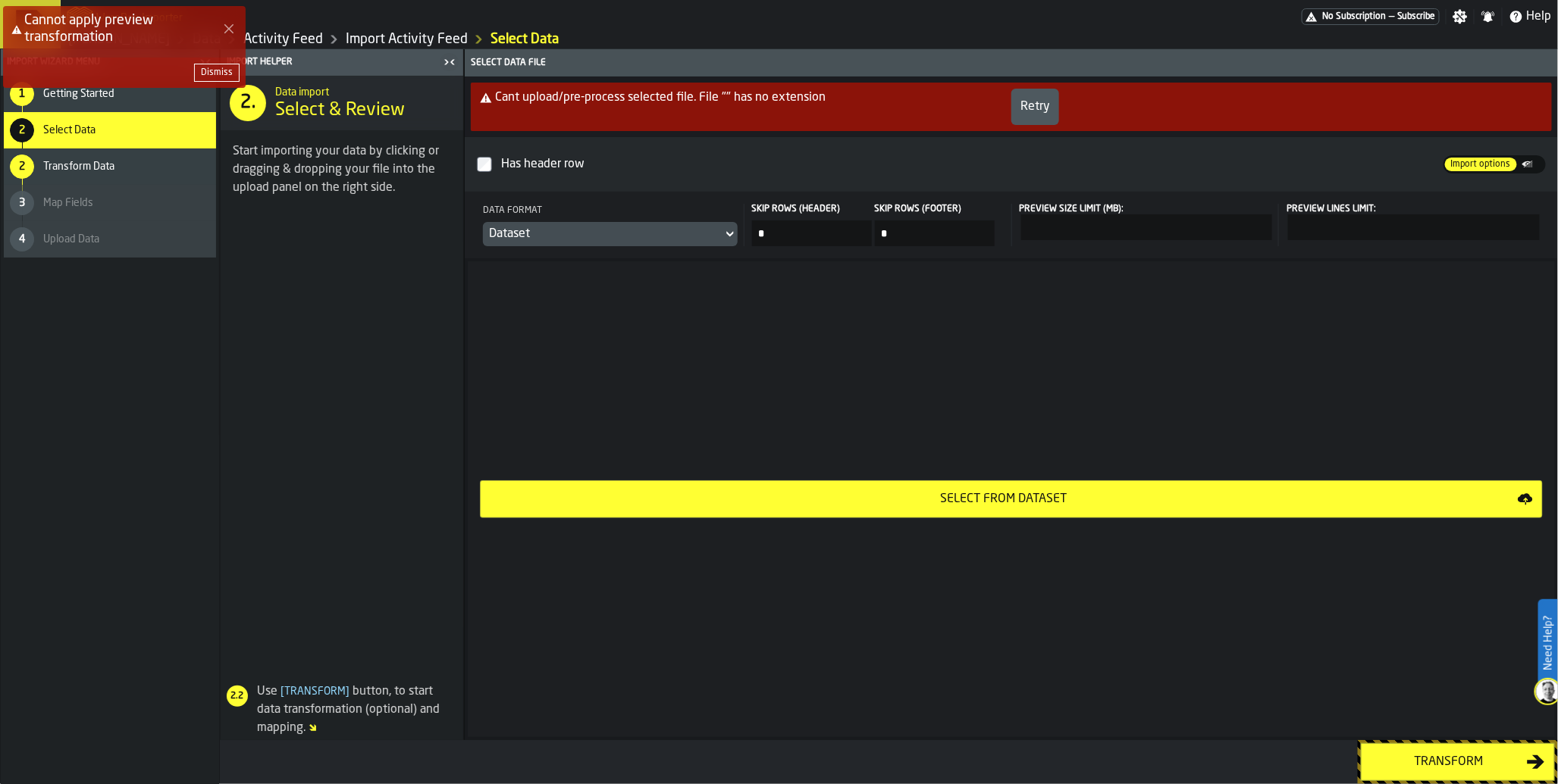
click at [1436, 752] on button "Transform" at bounding box center [1458, 762] width 194 height 38
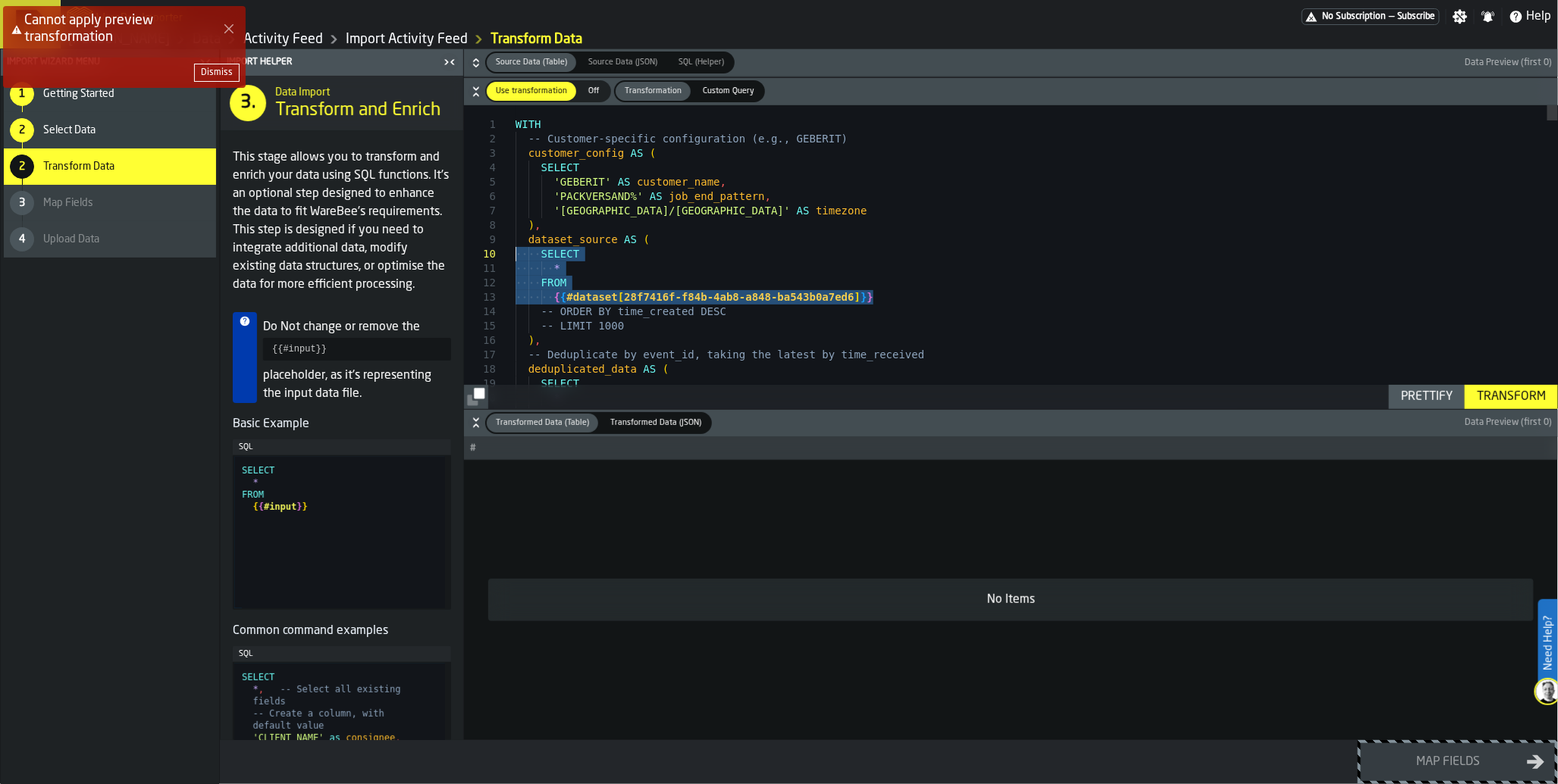
drag, startPoint x: 892, startPoint y: 300, endPoint x: 448, endPoint y: 256, distance: 446.2
type textarea "**********"
drag, startPoint x: 636, startPoint y: 326, endPoint x: 465, endPoint y: 258, distance: 184.0
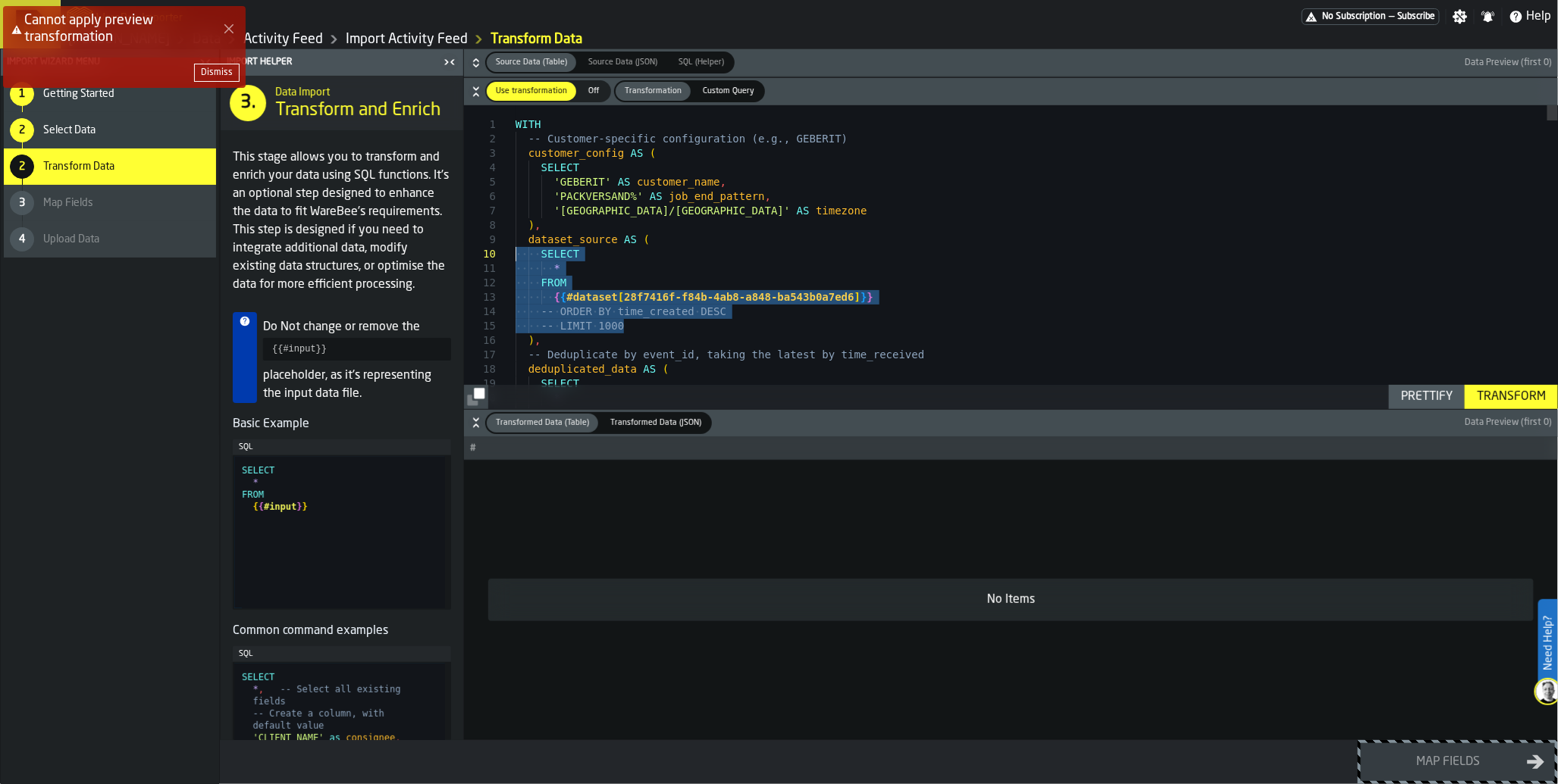
click at [735, 89] on div "Cannot apply preview transformation Dismiss" at bounding box center [782, 53] width 1558 height 100
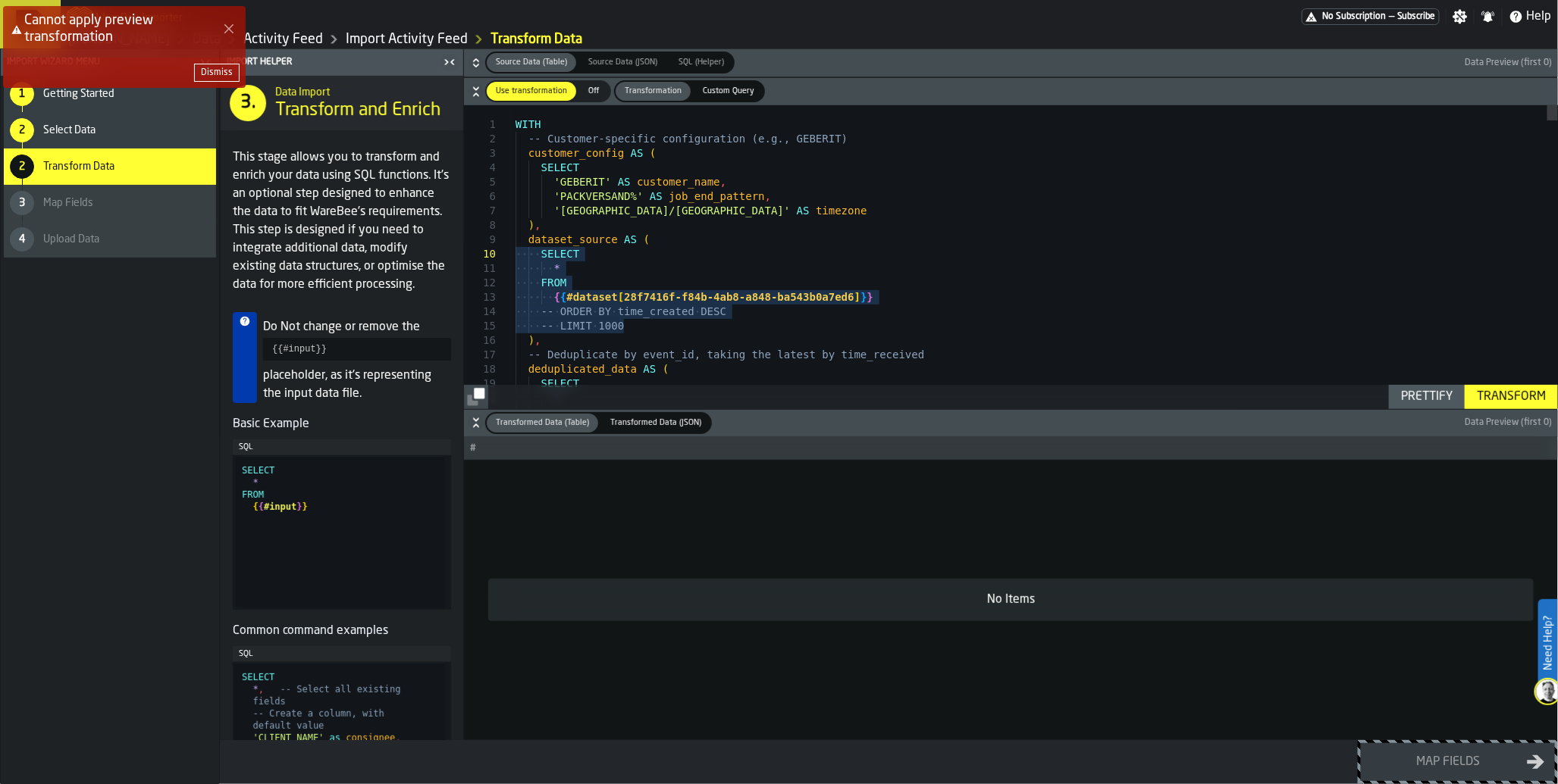
click at [746, 89] on div "Cannot apply preview transformation Dismiss" at bounding box center [782, 53] width 1558 height 100
click at [666, 88] on div "Cannot apply preview transformation Dismiss" at bounding box center [782, 53] width 1558 height 100
click at [738, 92] on div "Cannot apply preview transformation Dismiss" at bounding box center [782, 53] width 1558 height 100
click at [229, 25] on icon "Close Error" at bounding box center [229, 29] width 12 height 12
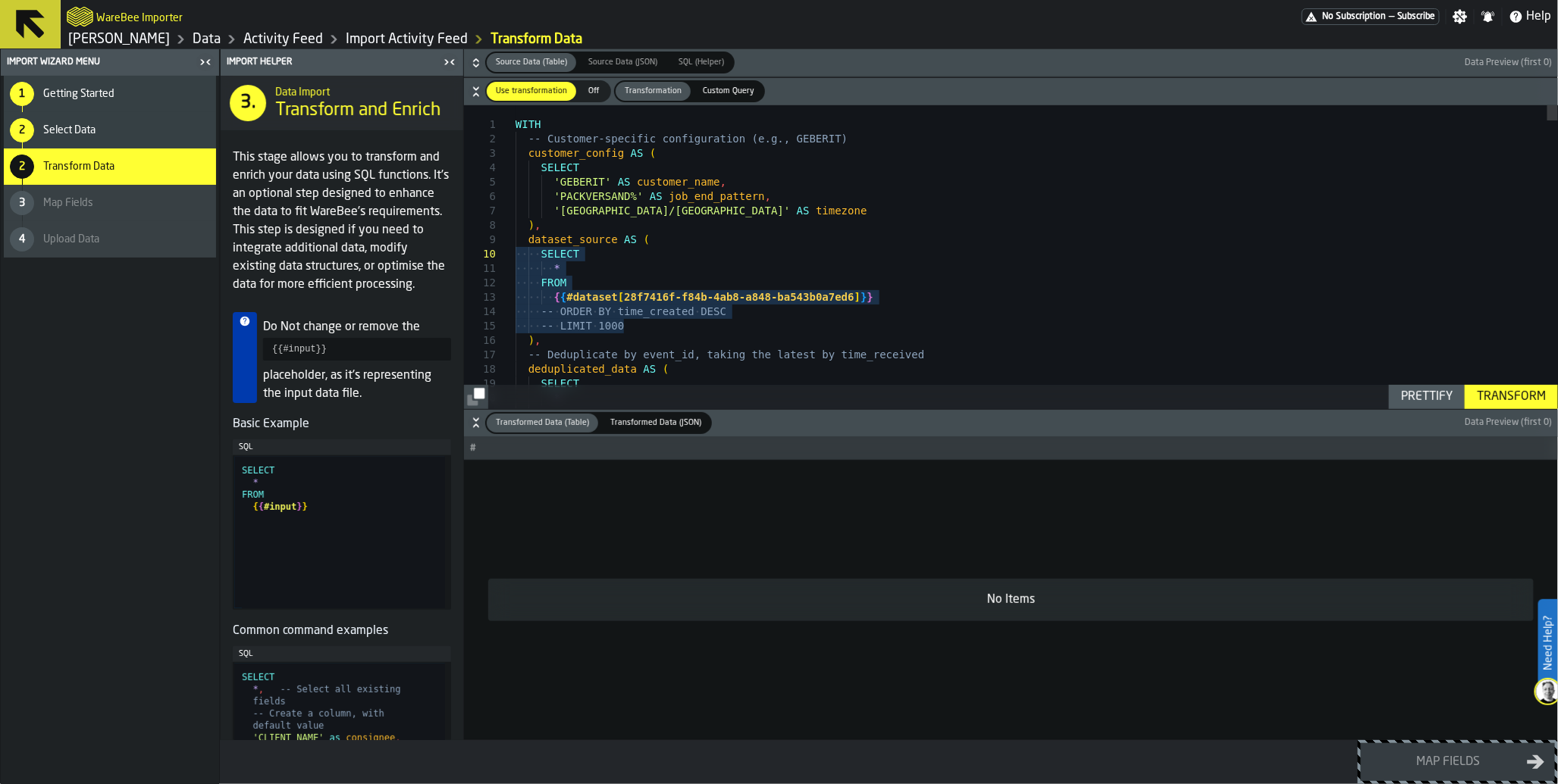
click at [726, 93] on span "Custom Query" at bounding box center [728, 91] width 63 height 13
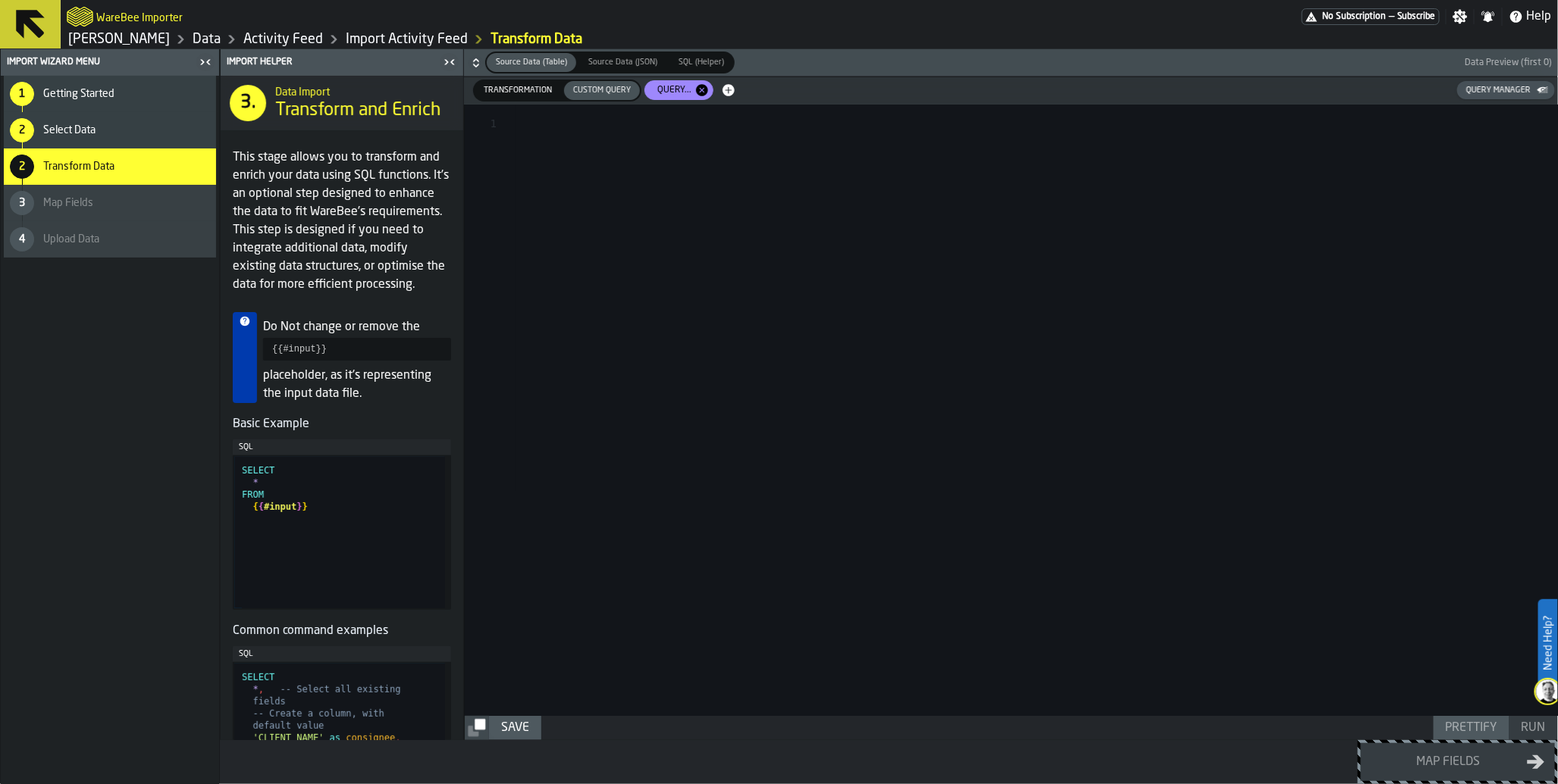
click at [736, 142] on div at bounding box center [1037, 410] width 1042 height 612
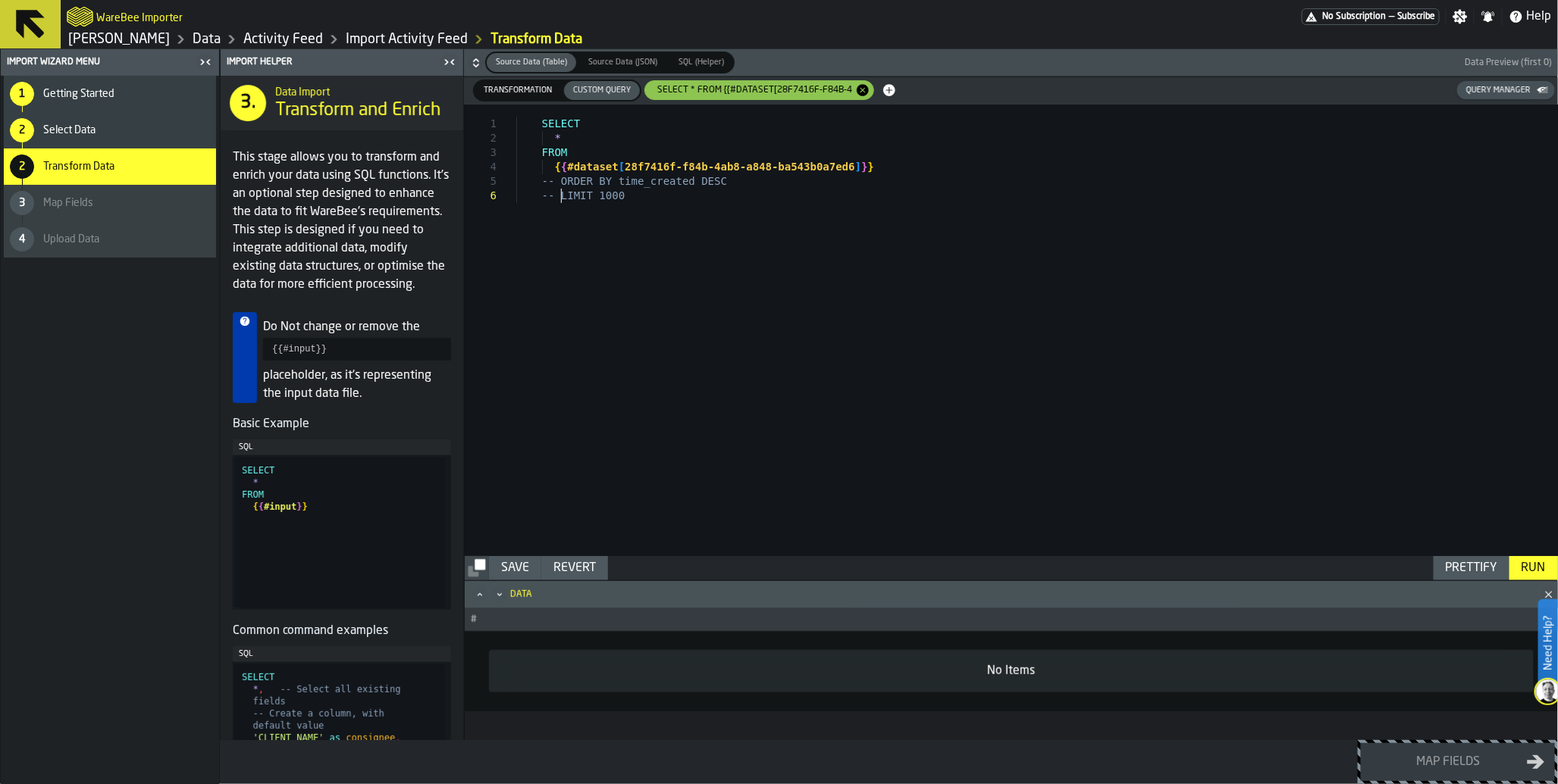
click at [564, 194] on div "SELECT * FROM { { #dataset [ 28f7416f-f84b-4ab8-a848-ba543b0a7ed6 ] } } -- ORDE…" at bounding box center [1037, 330] width 1042 height 452
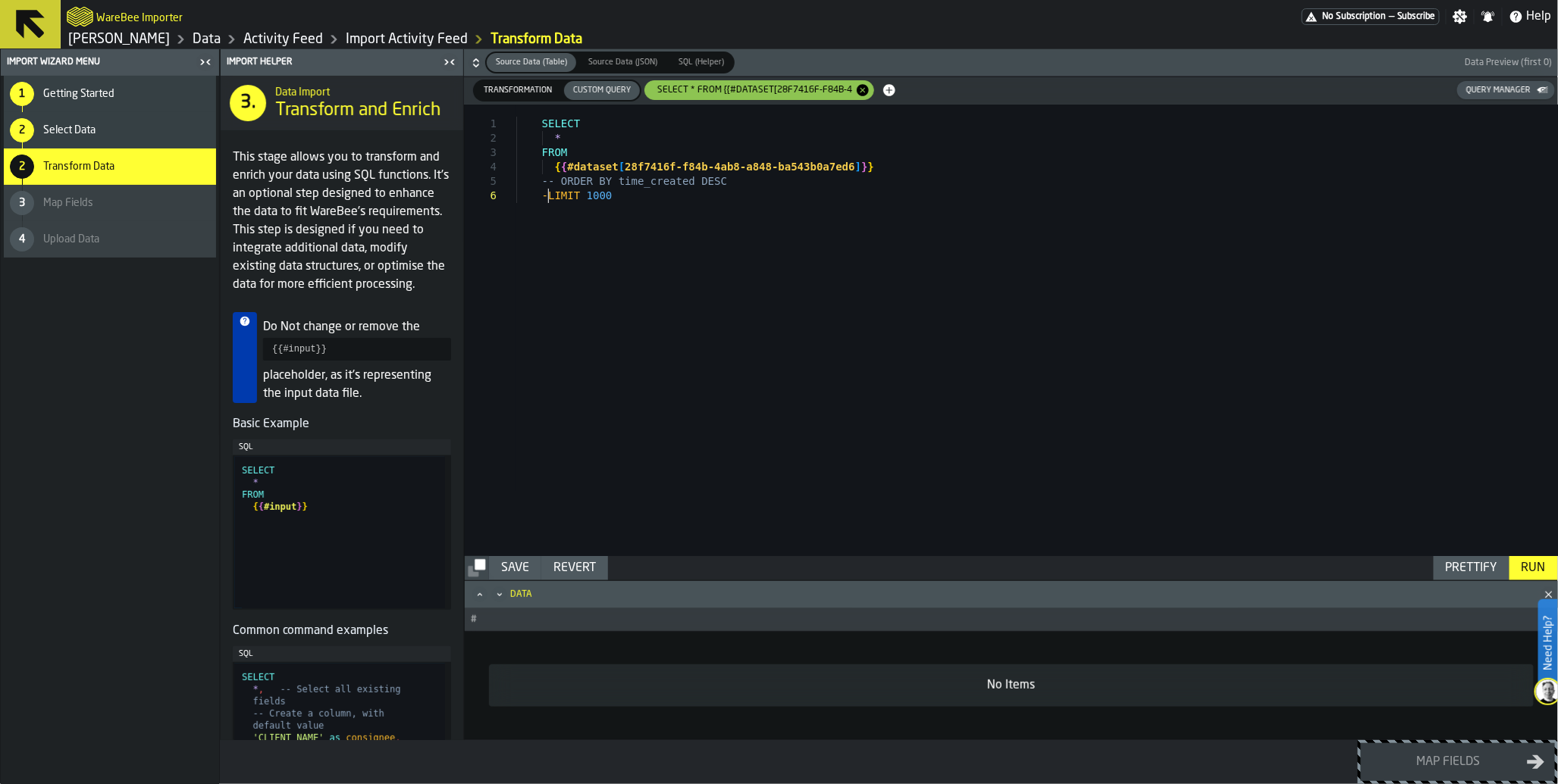
type textarea "**********"
click at [1535, 574] on div "Run" at bounding box center [1533, 568] width 36 height 18
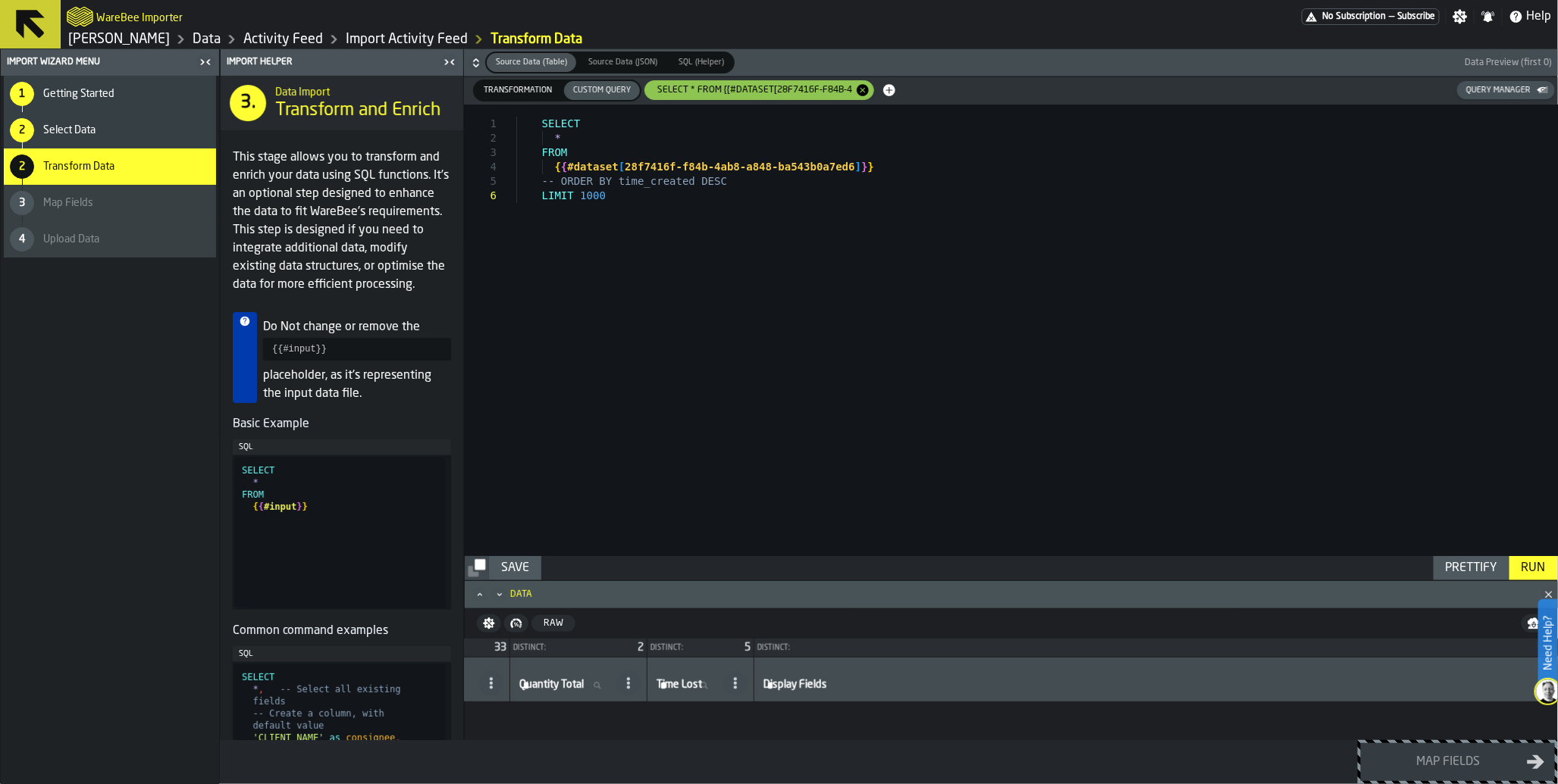
scroll to position [0, 11673]
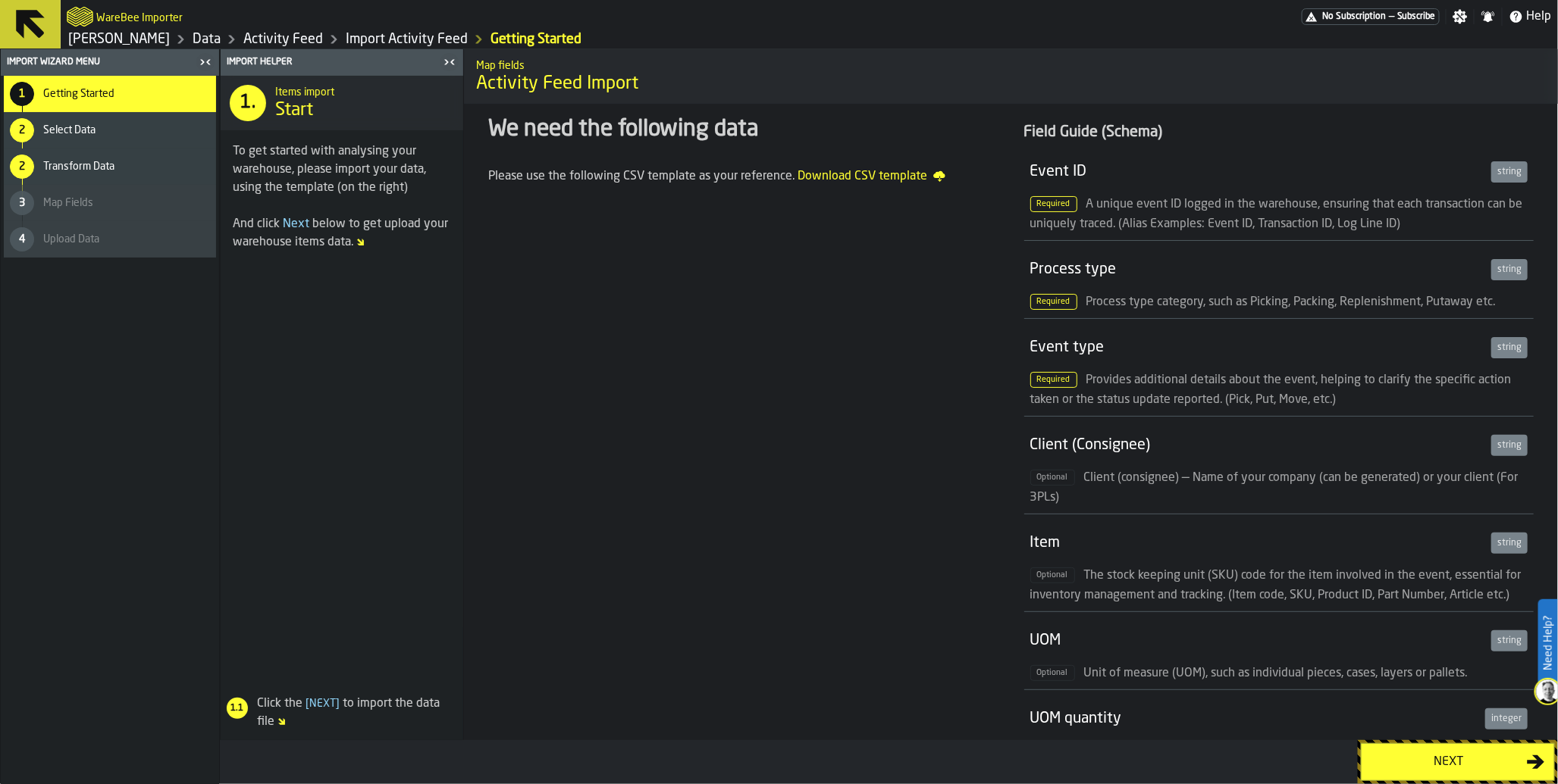
click at [1414, 757] on div "Next" at bounding box center [1449, 762] width 157 height 18
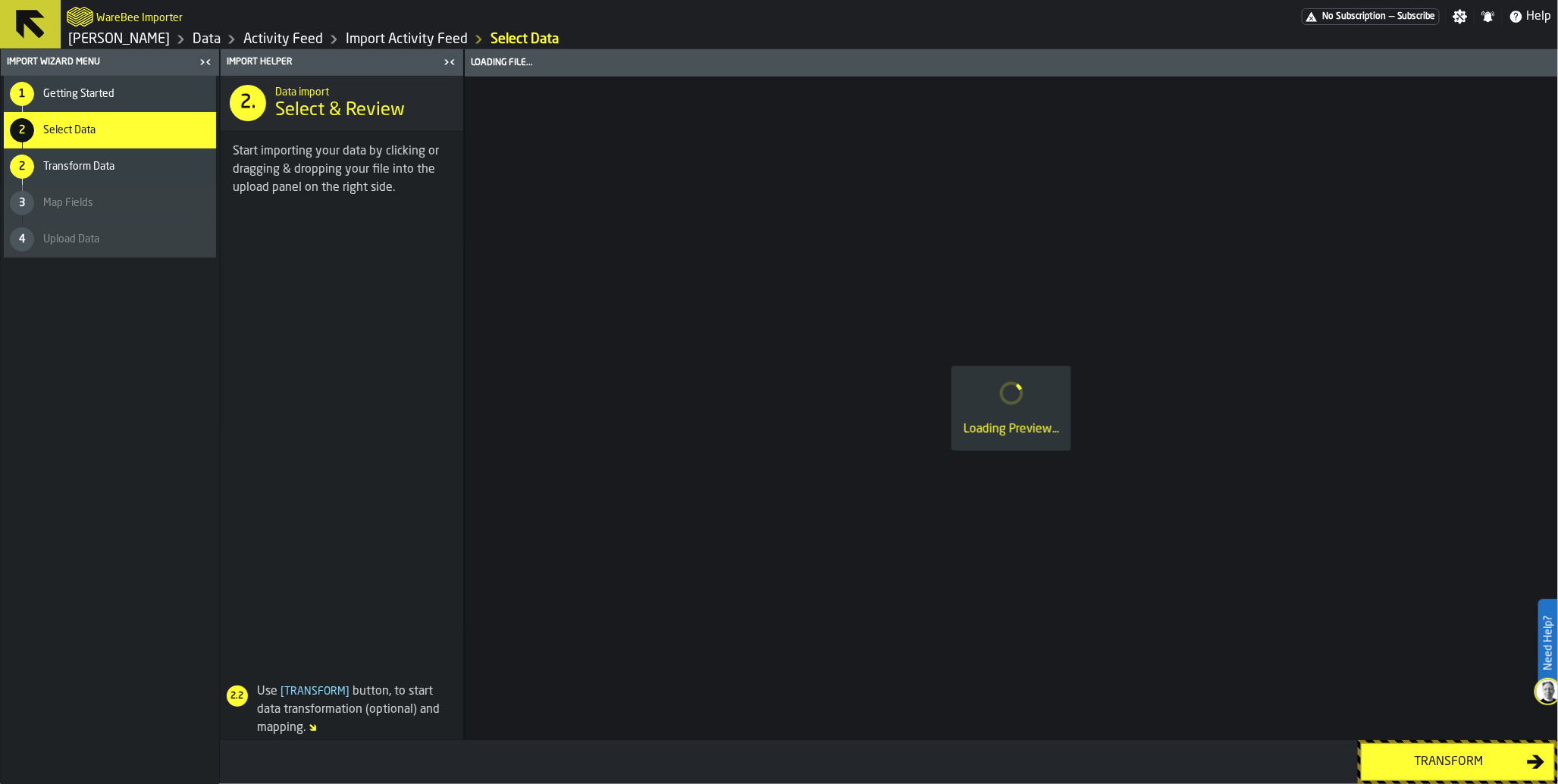
click at [1423, 759] on div "Transform" at bounding box center [1449, 762] width 157 height 18
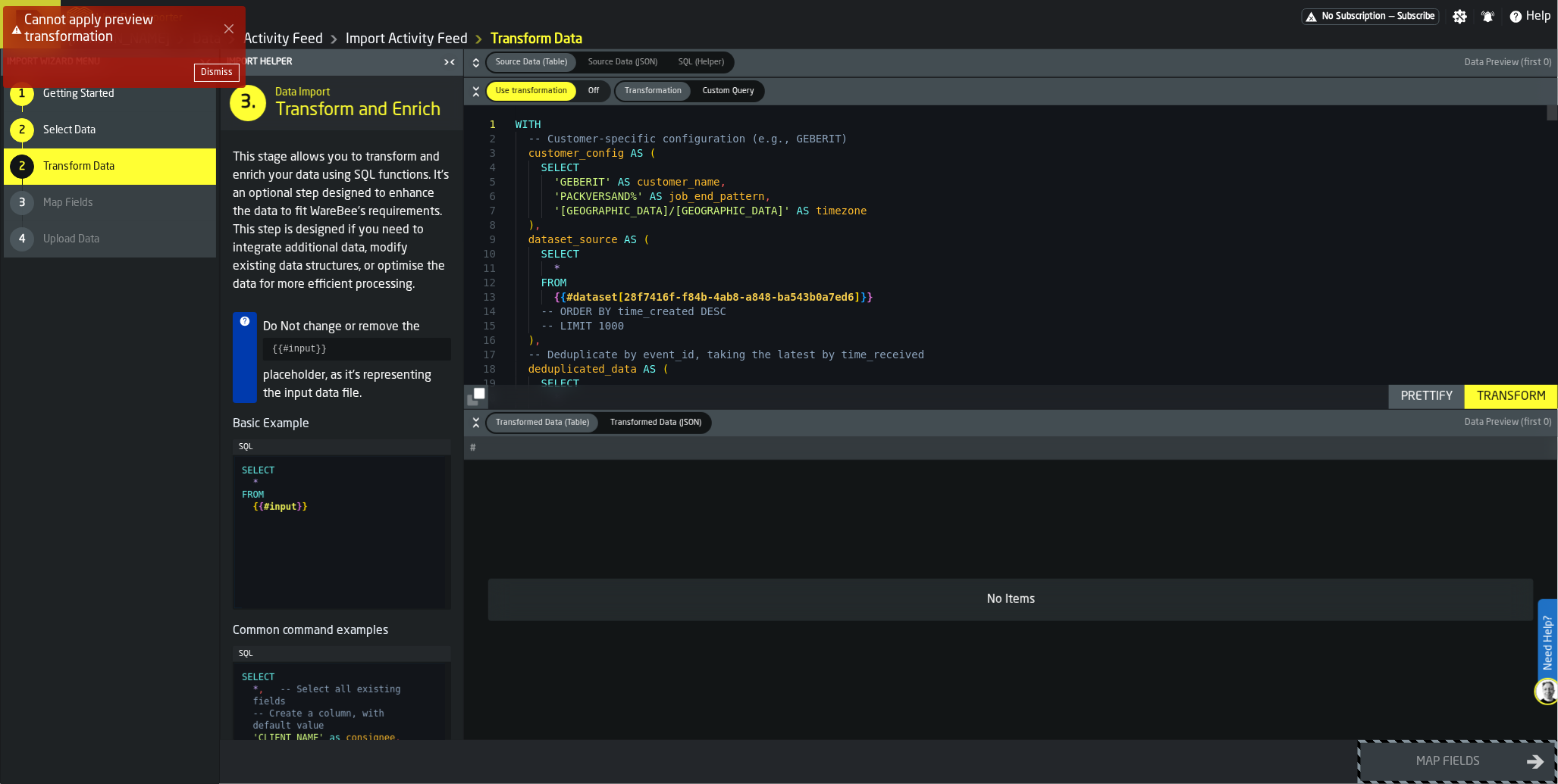
type textarea "**********"
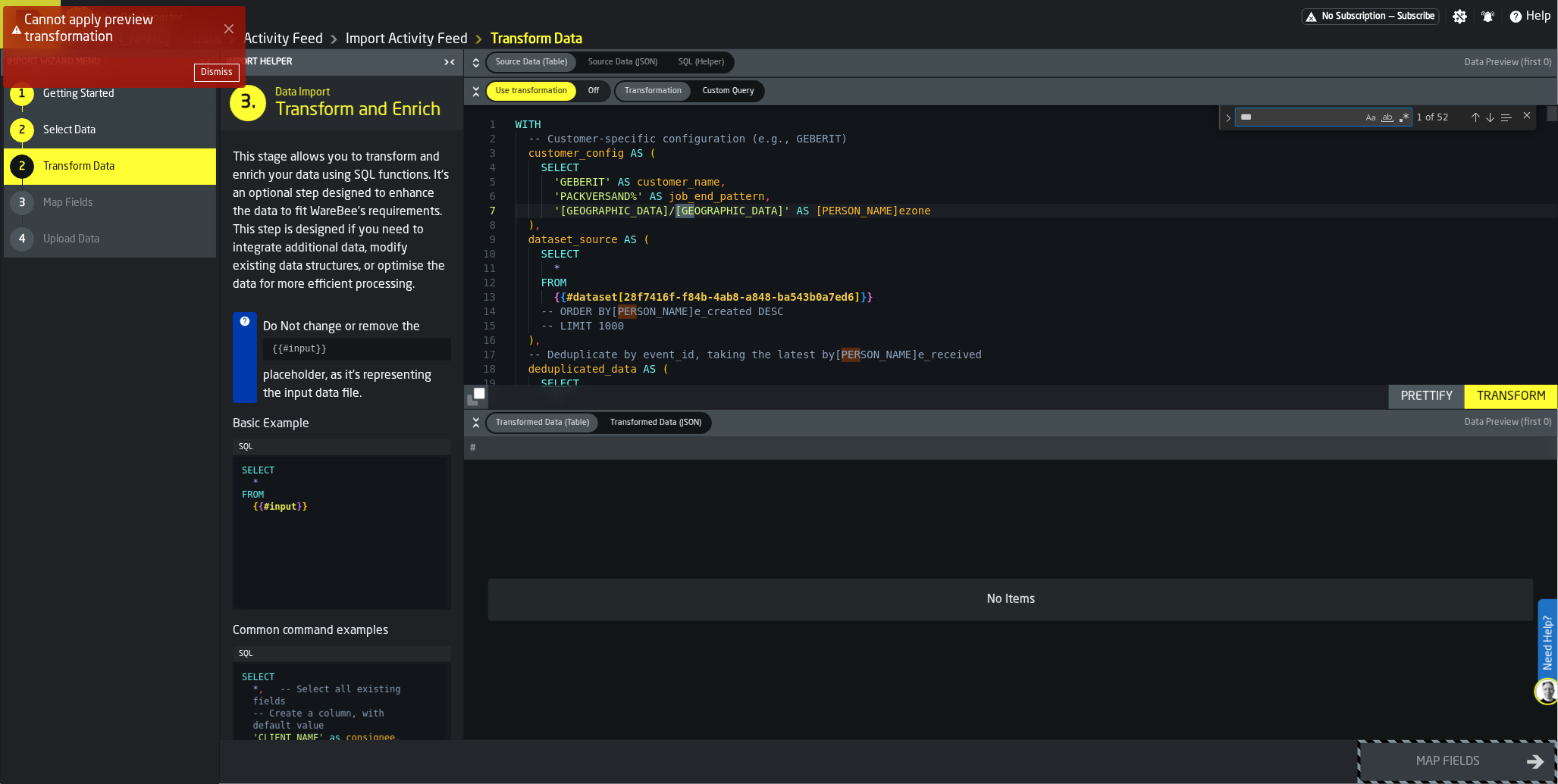
type textarea "****"
type textarea "**********"
type textarea "*****"
type textarea "**********"
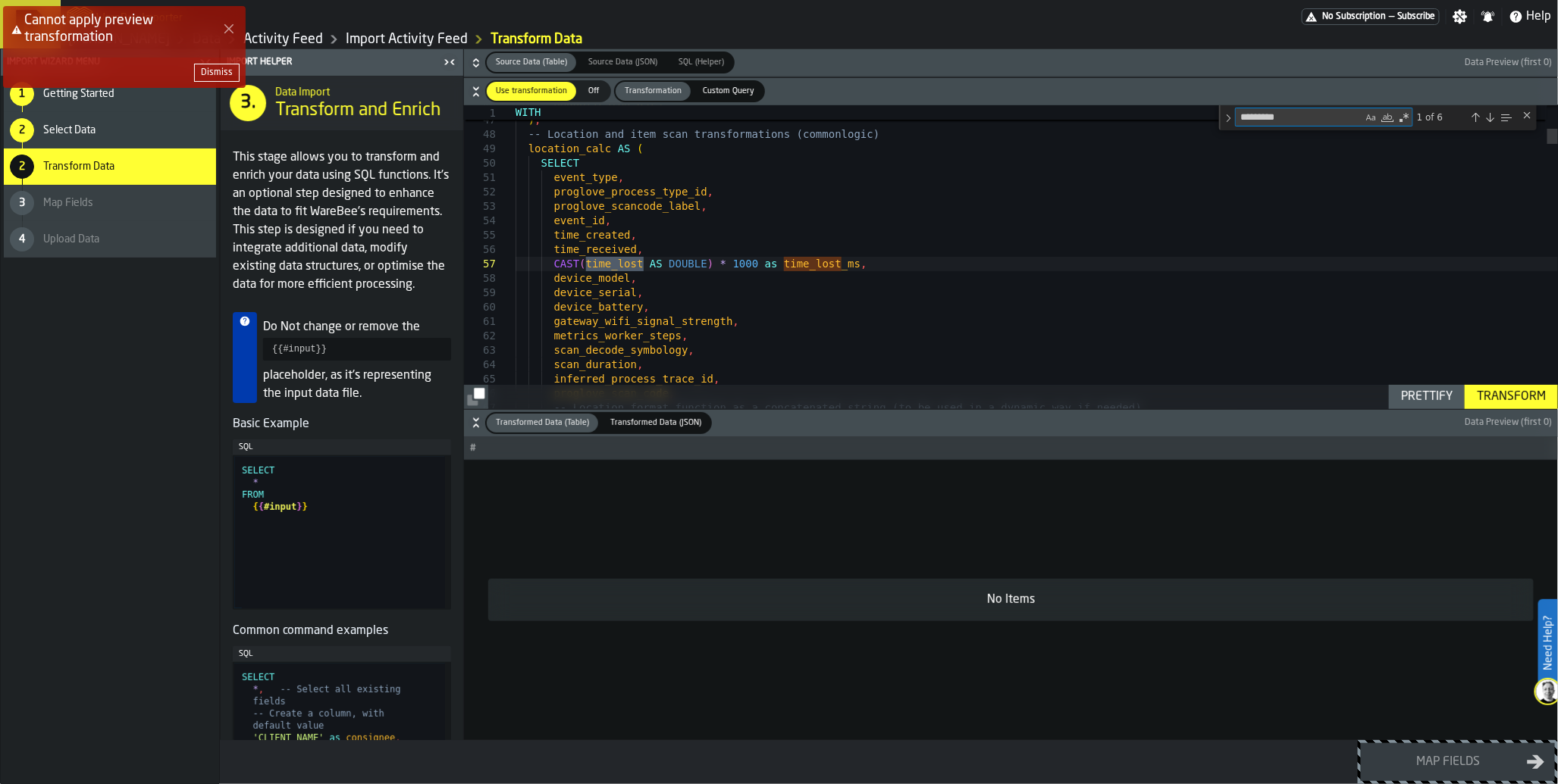
type textarea "*********"
click at [1491, 120] on div "Next Match (Enter)" at bounding box center [1490, 118] width 12 height 12
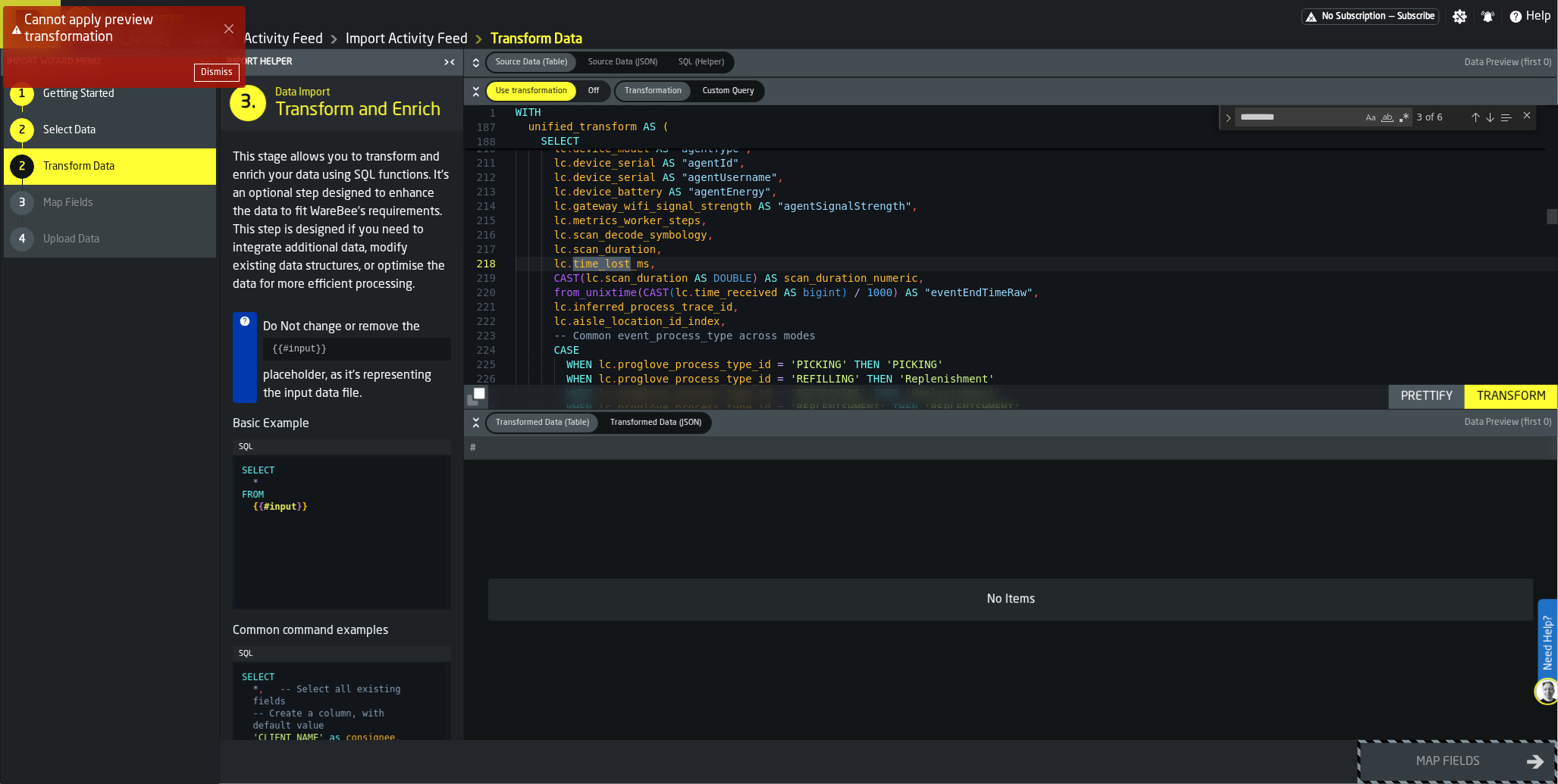
click at [1491, 121] on div "Next Match (Enter)" at bounding box center [1490, 118] width 12 height 12
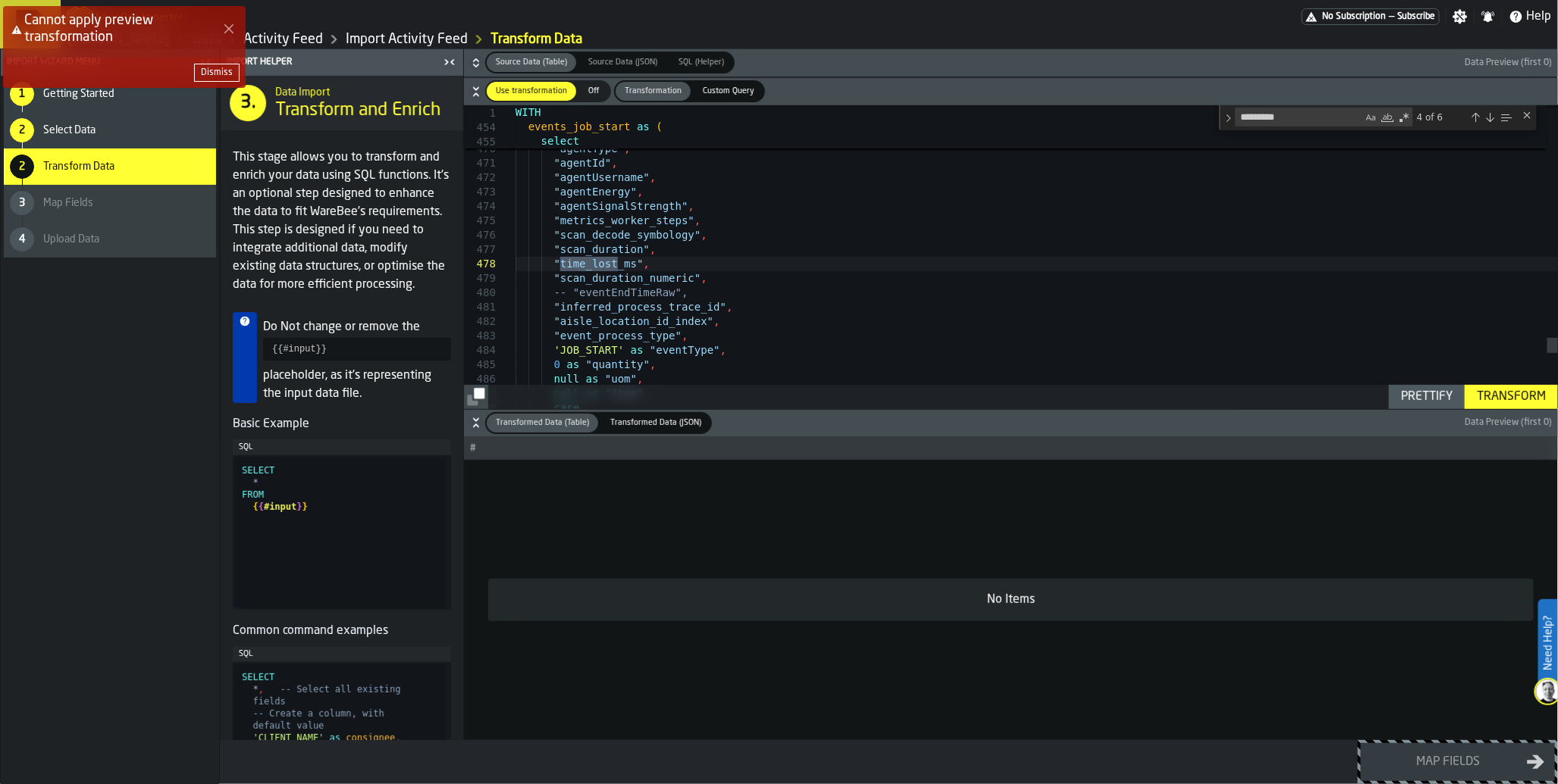
click at [1491, 121] on div "Next Match (Enter)" at bounding box center [1490, 118] width 12 height 12
type textarea "**********"
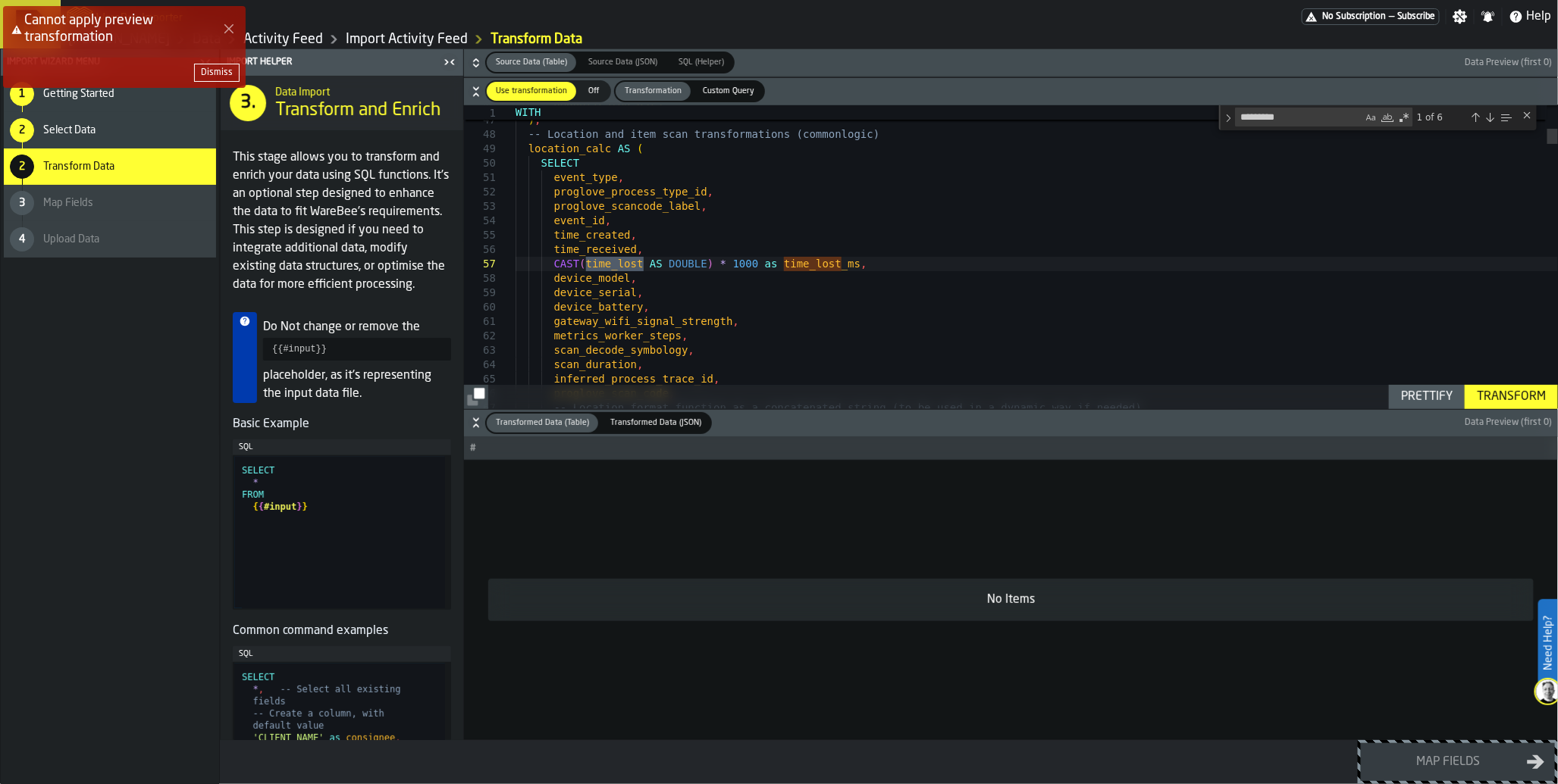
click at [229, 31] on icon "Close Error" at bounding box center [229, 29] width 12 height 12
